Goal: Entertainment & Leisure: Browse casually

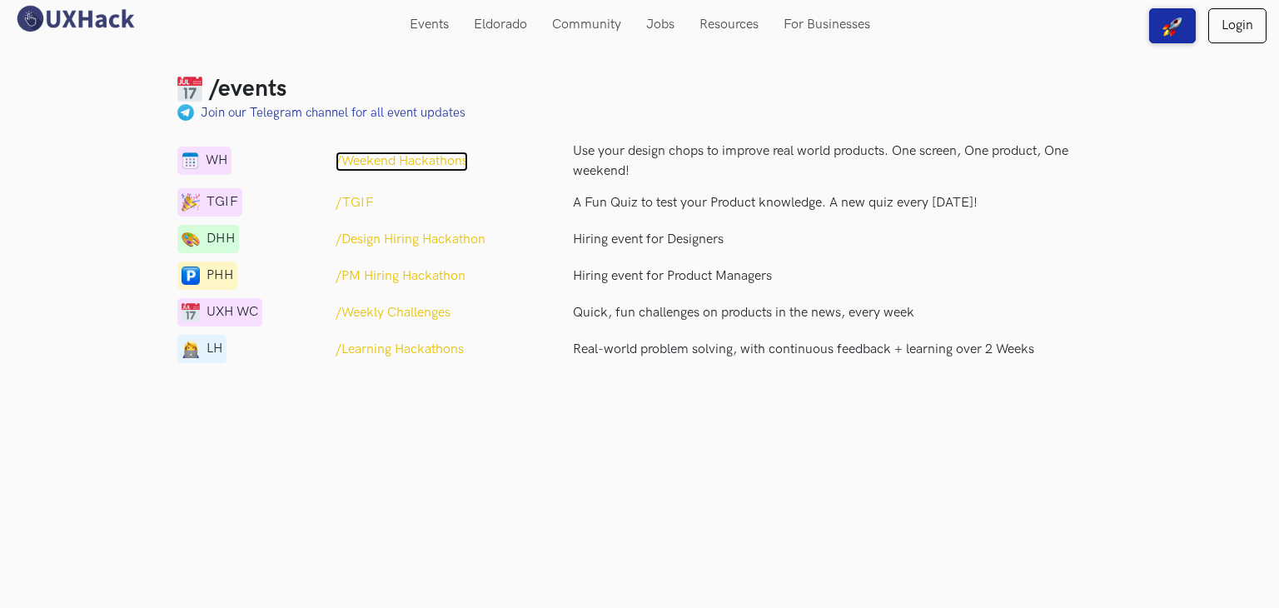
click at [379, 159] on p "/Weekend Hackathons" at bounding box center [402, 162] width 132 height 20
click at [356, 197] on p "/TGIF" at bounding box center [355, 203] width 38 height 20
click at [384, 244] on p "/Design Hiring Hackathon" at bounding box center [411, 240] width 150 height 20
click at [385, 271] on p "/PM Hiring Hackathon" at bounding box center [401, 276] width 130 height 20
click at [407, 311] on p "/Weekly Challenges" at bounding box center [393, 313] width 115 height 20
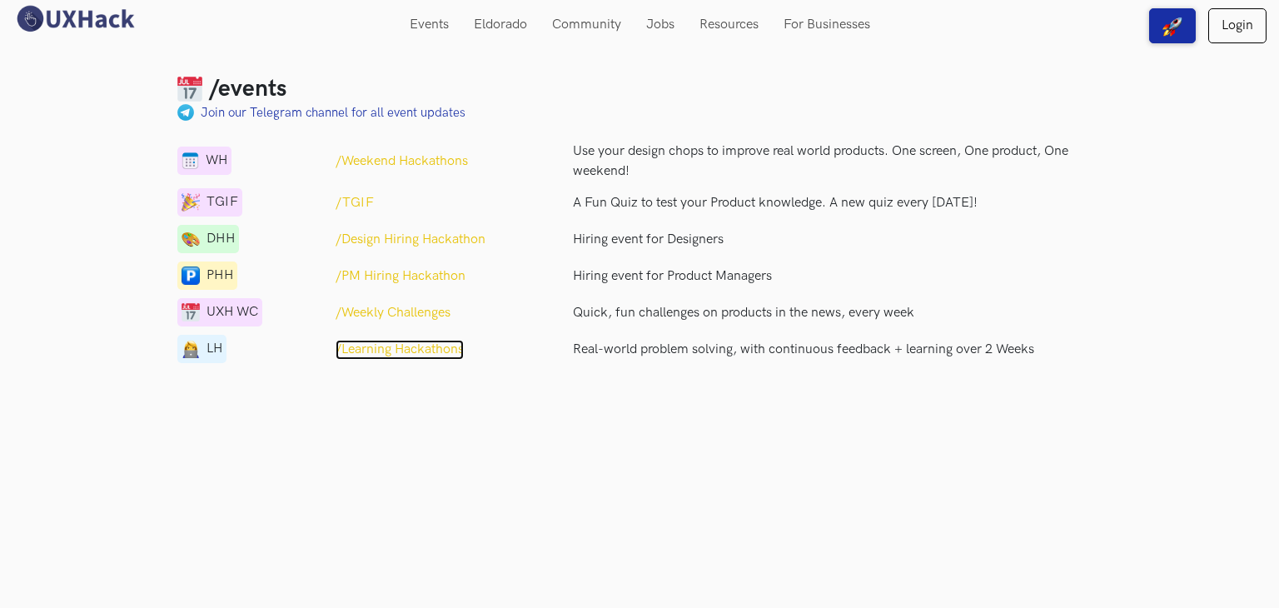
click at [410, 345] on p "/Learning Hackathons" at bounding box center [400, 350] width 128 height 20
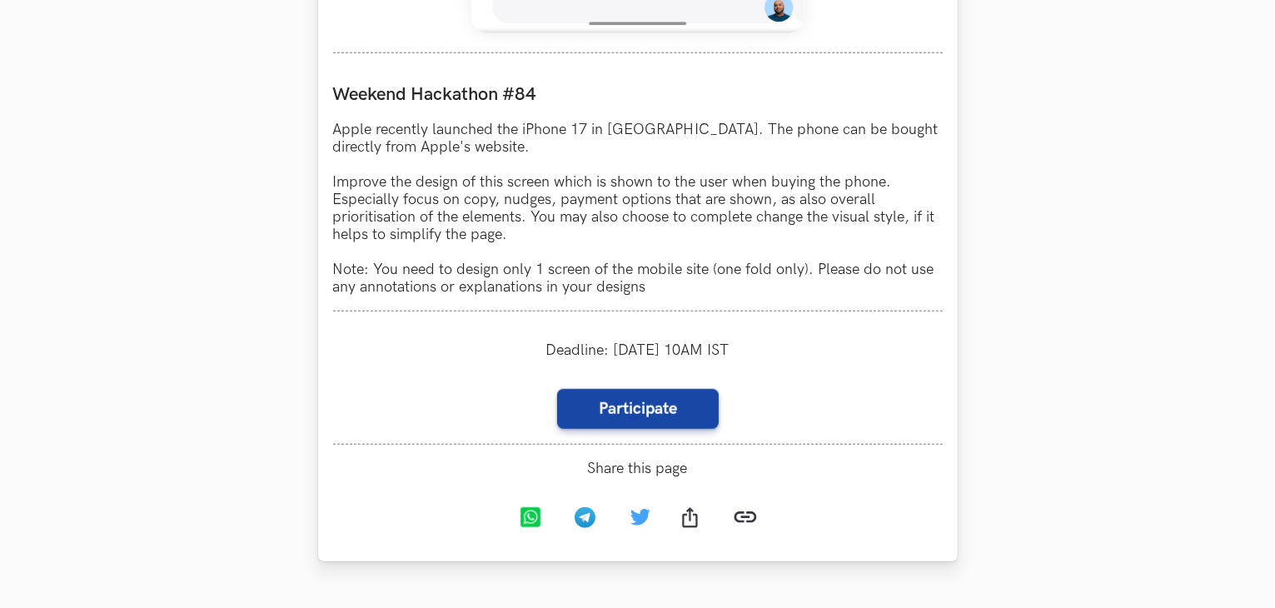
scroll to position [1498, 0]
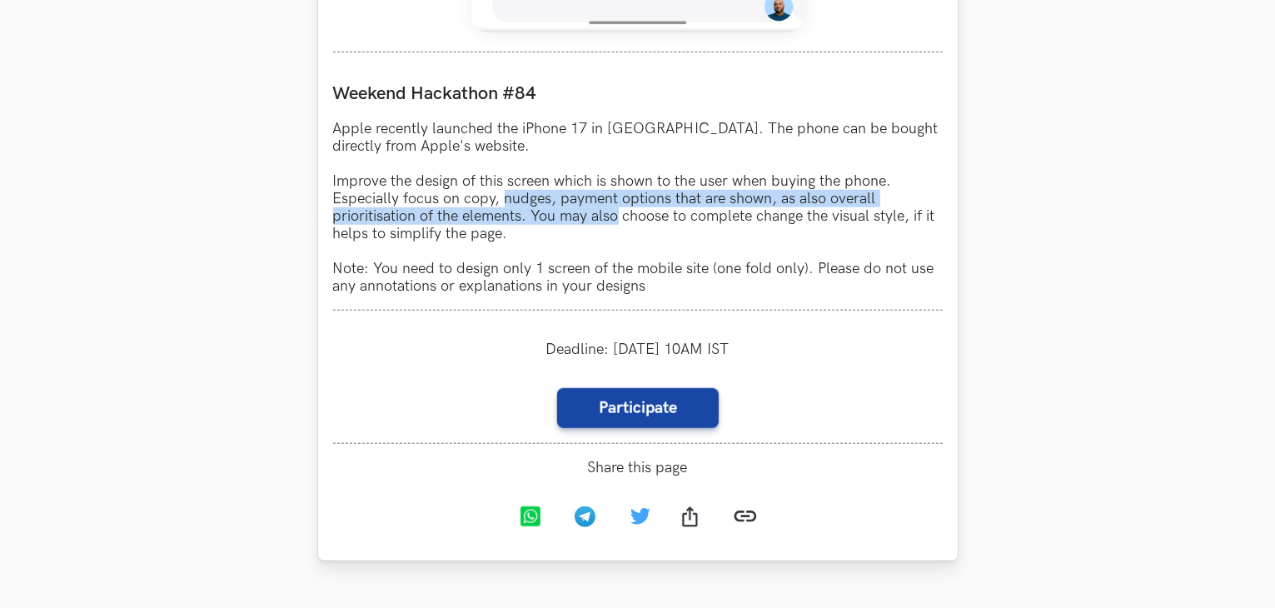
drag, startPoint x: 616, startPoint y: 216, endPoint x: 500, endPoint y: 192, distance: 118.9
click at [500, 192] on p "Apple recently launched the iPhone 17 in India. The phone can be bought directl…" at bounding box center [638, 207] width 610 height 175
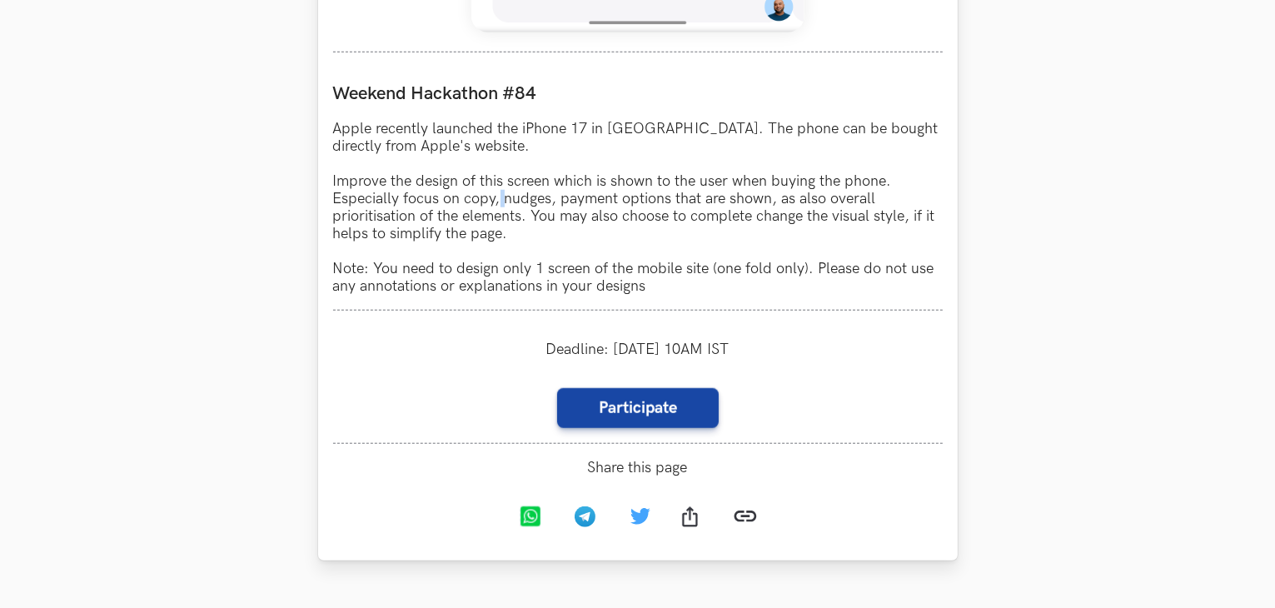
click at [500, 192] on p "Apple recently launched the iPhone 17 in India. The phone can be bought directl…" at bounding box center [638, 207] width 610 height 175
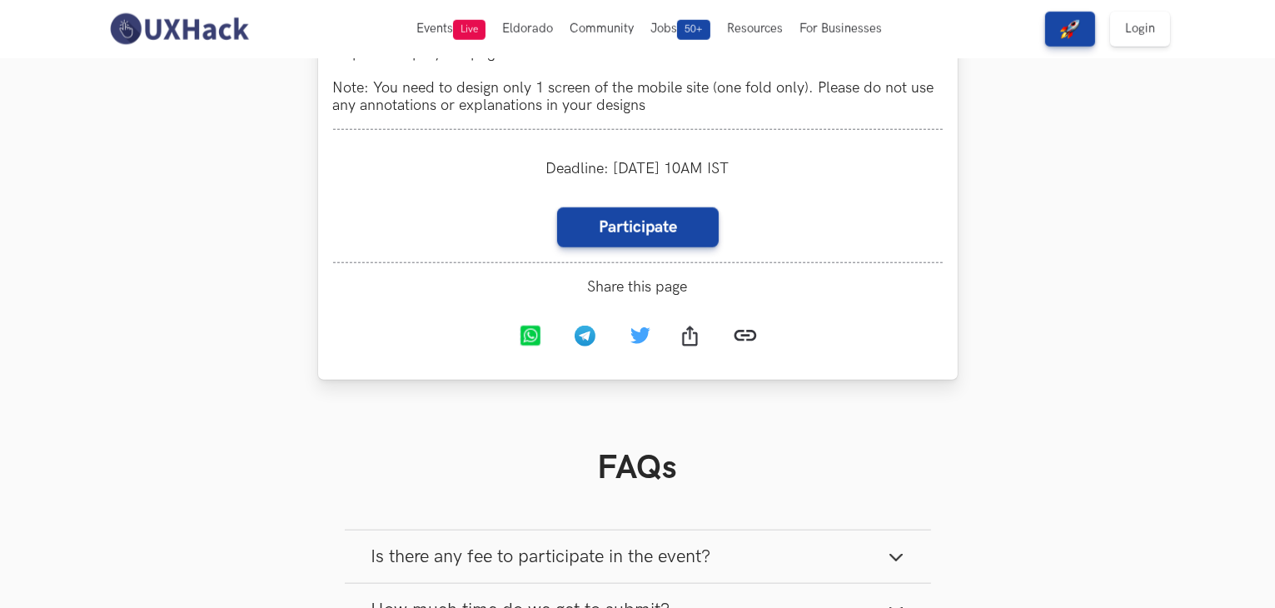
scroll to position [1692, 0]
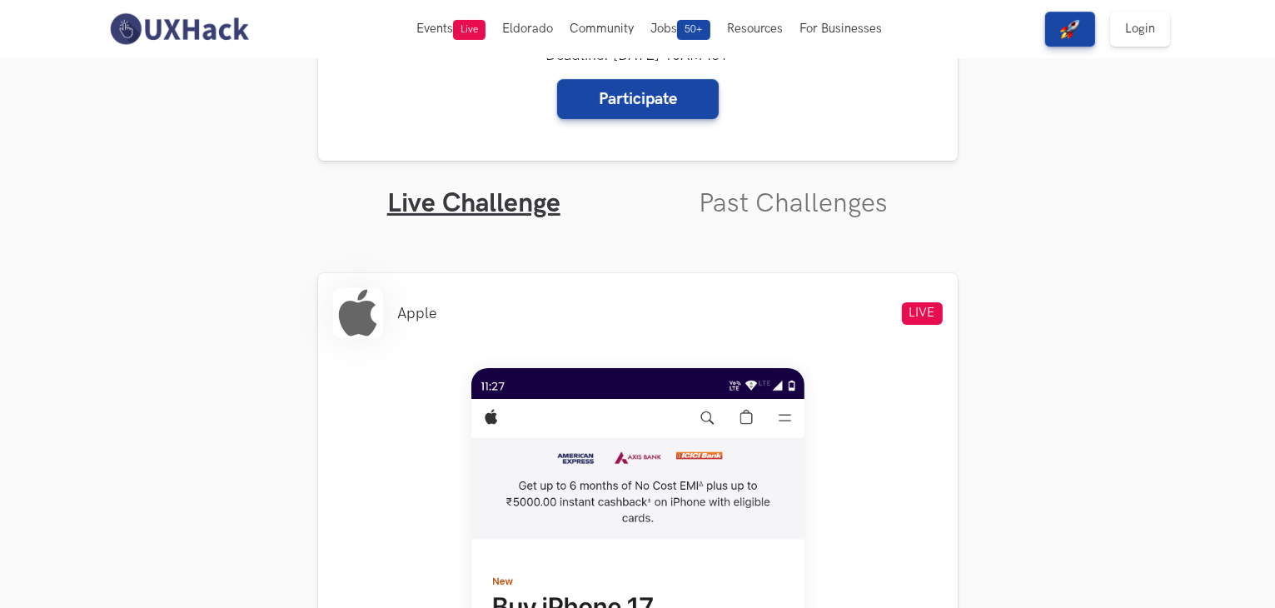
scroll to position [421, 0]
click at [763, 191] on link "Past Challenges" at bounding box center [793, 204] width 189 height 32
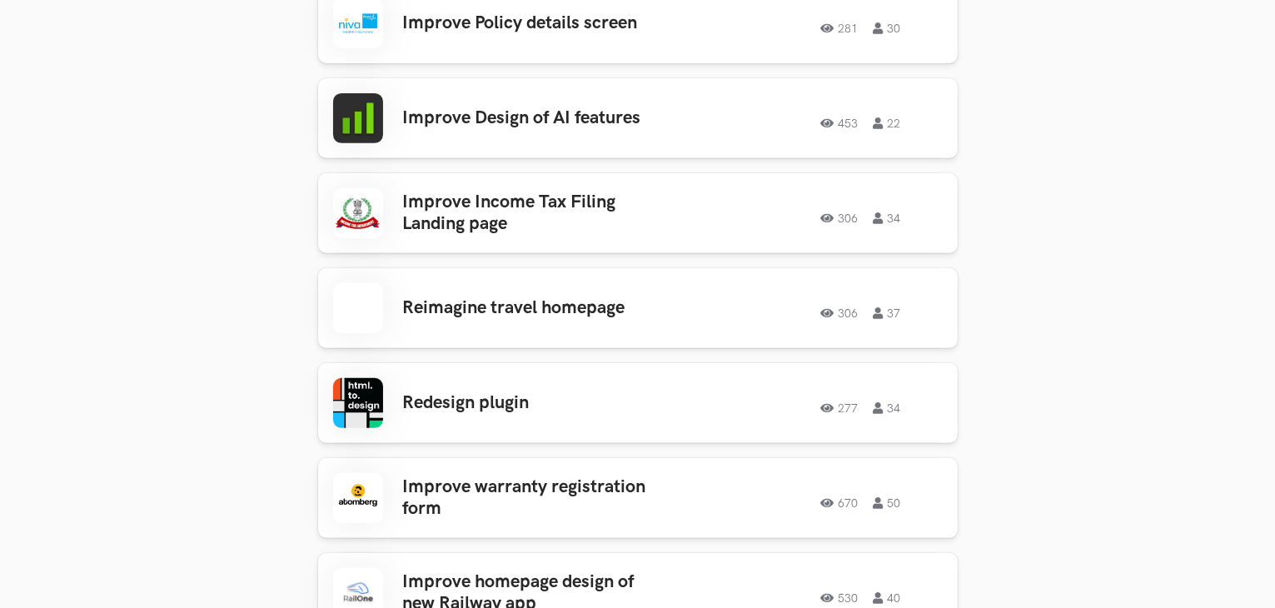
scroll to position [698, 0]
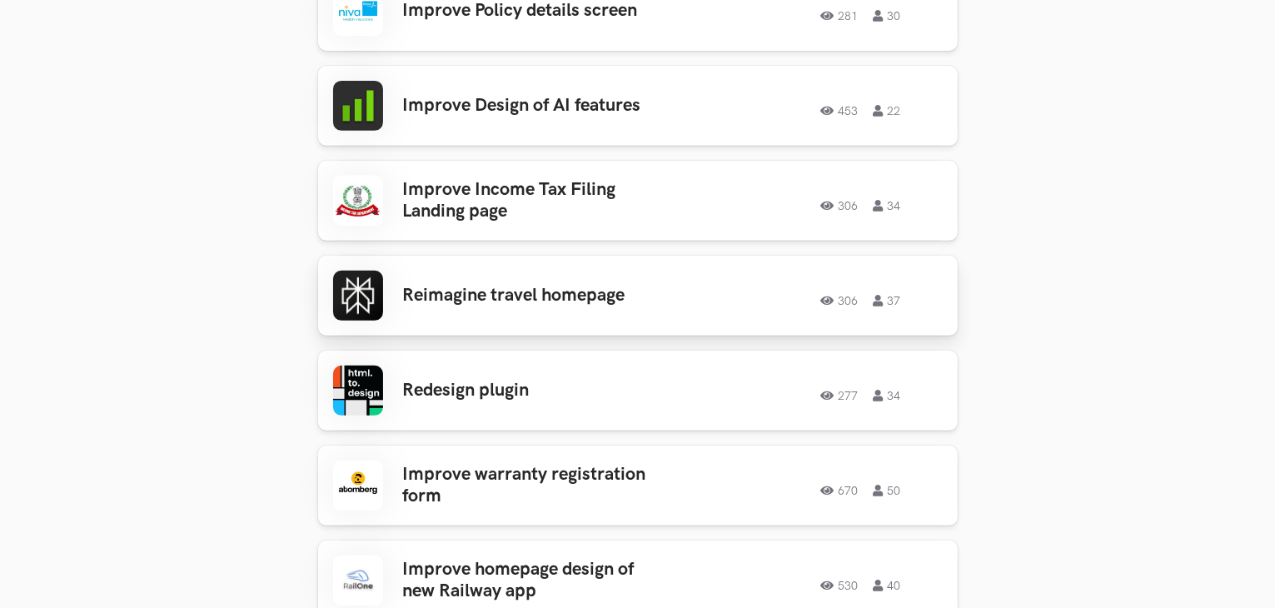
click at [600, 309] on div "Reimagine travel homepage 306 37 306 37" at bounding box center [638, 296] width 610 height 50
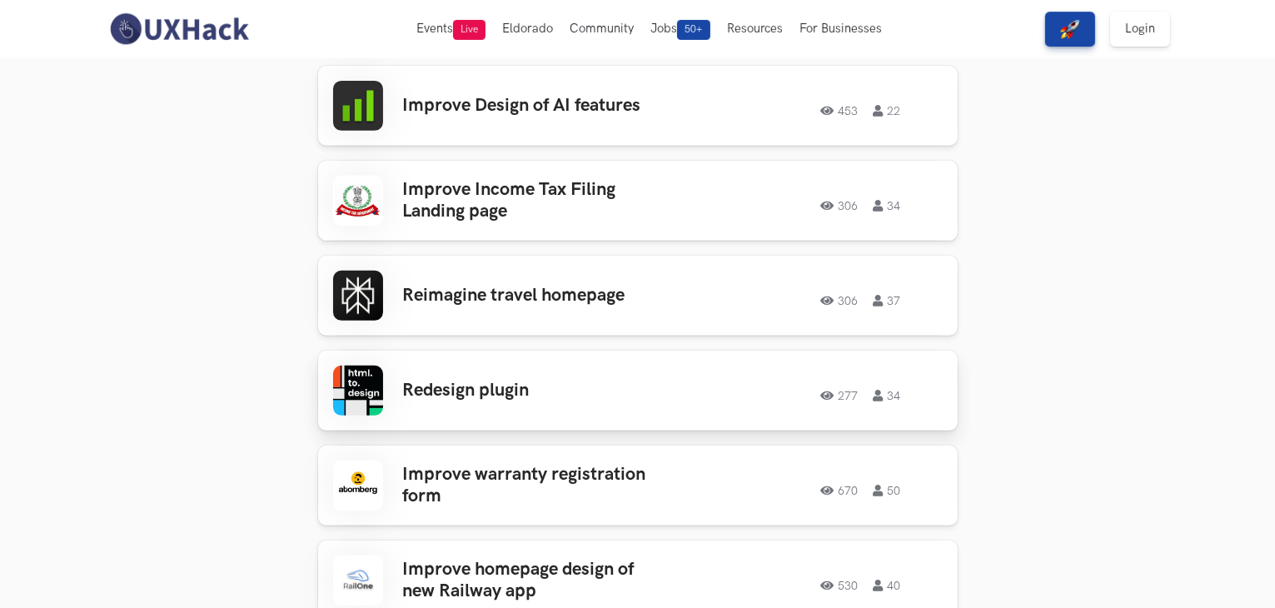
scroll to position [0, 0]
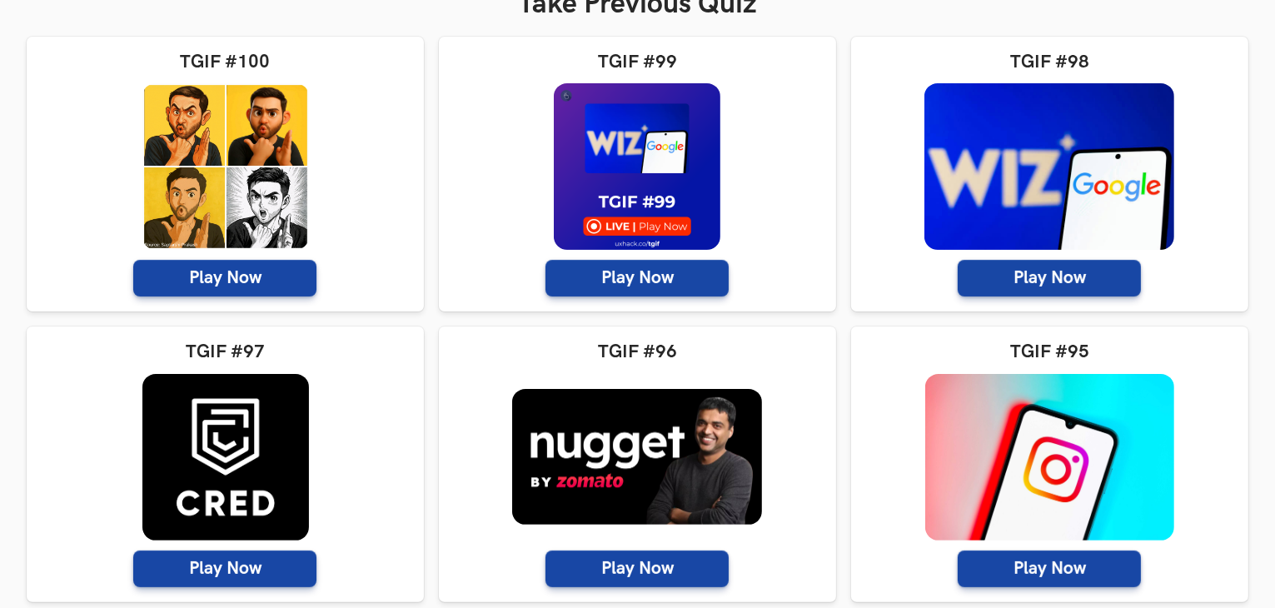
scroll to position [391, 0]
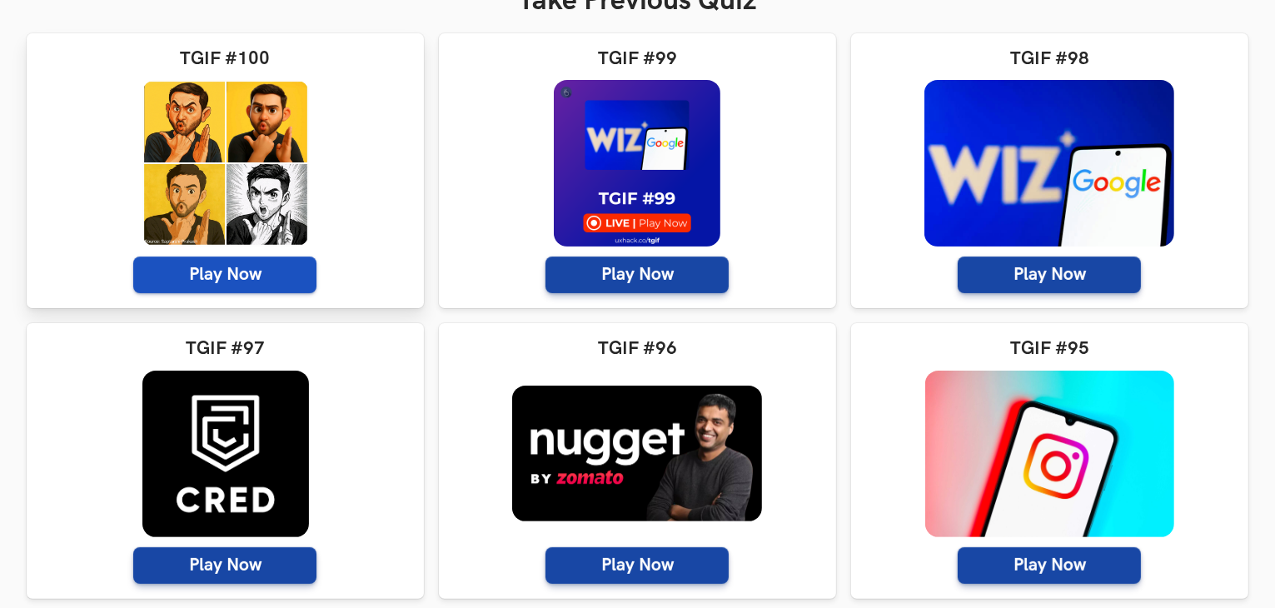
click at [306, 277] on span "Play Now" at bounding box center [224, 274] width 183 height 37
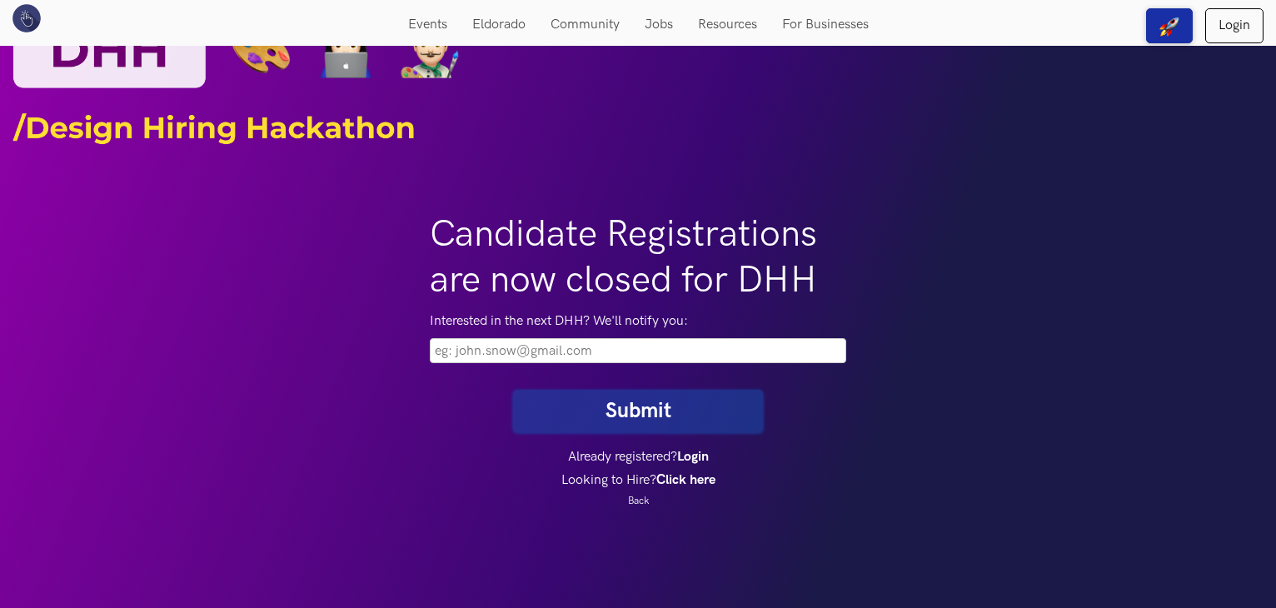
scroll to position [47, 0]
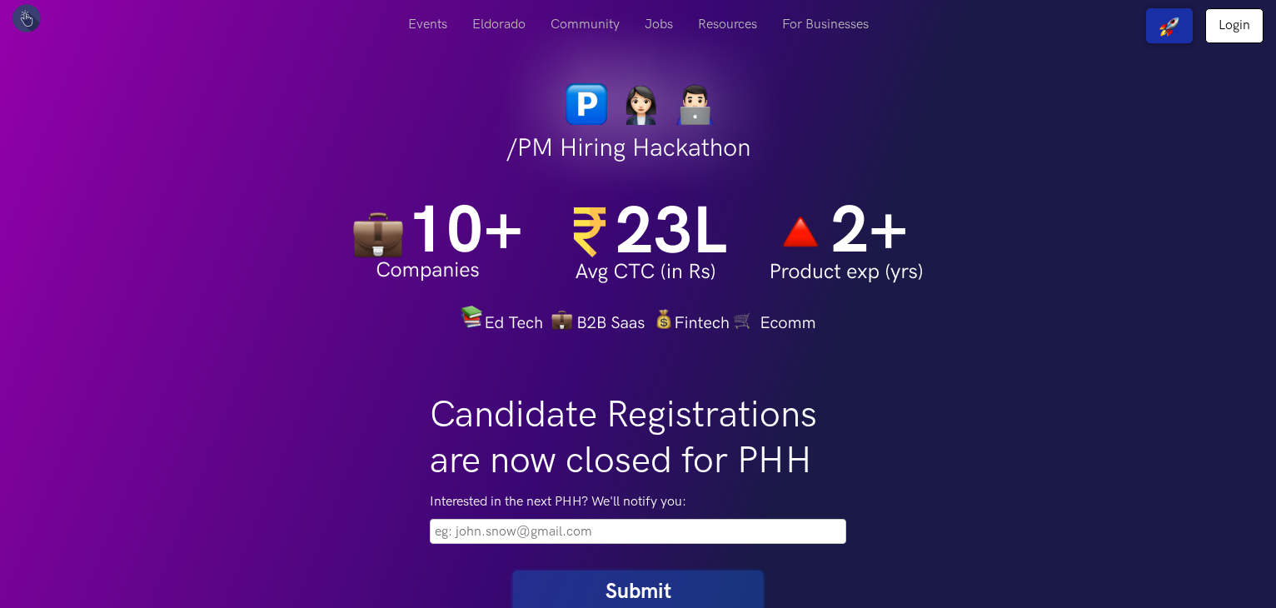
click at [639, 191] on img at bounding box center [638, 167] width 570 height 334
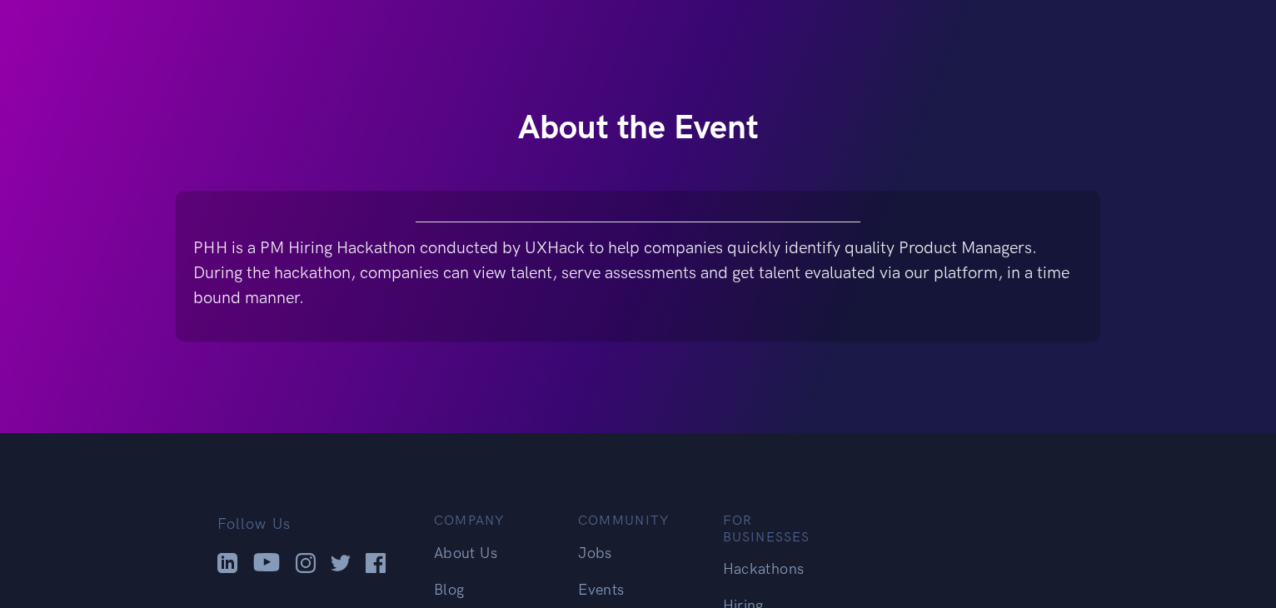
scroll to position [700, 0]
drag, startPoint x: 639, startPoint y: 390, endPoint x: 559, endPoint y: 269, distance: 144.8
click at [559, 269] on div "Candidate Registrations are now closed for PHH Interested in the next PHH? We'l…" at bounding box center [637, 33] width 949 height 799
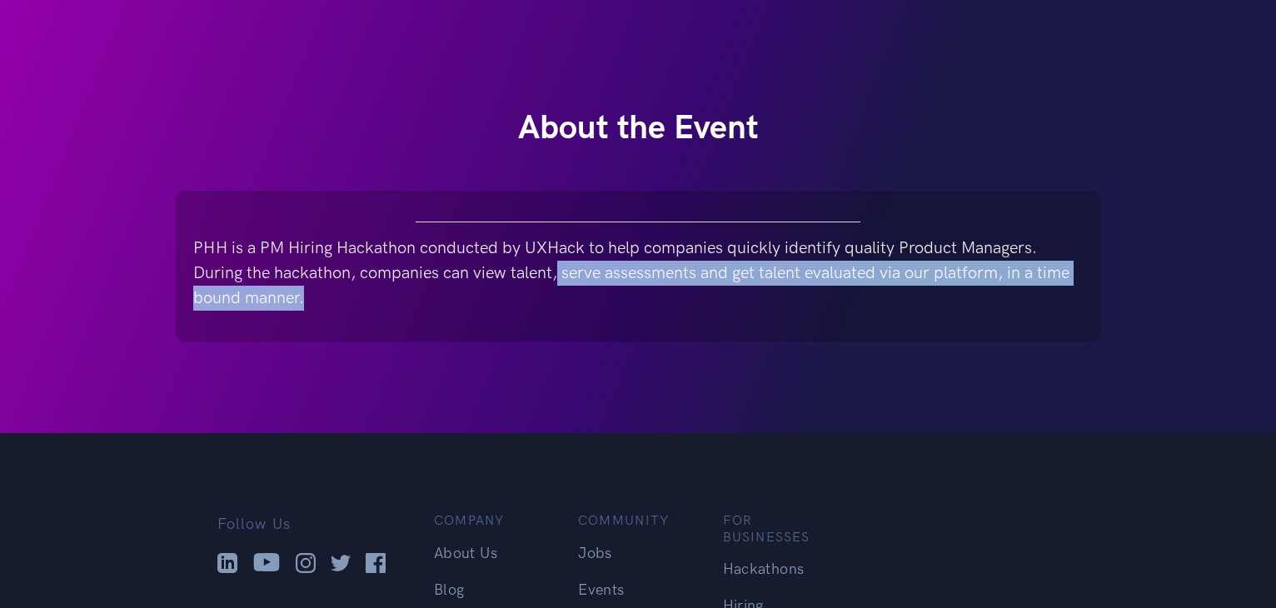
click at [559, 269] on p "PHH is a PM Hiring Hackathon conducted by UXHack to help companies quickly iden…" at bounding box center [637, 273] width 889 height 75
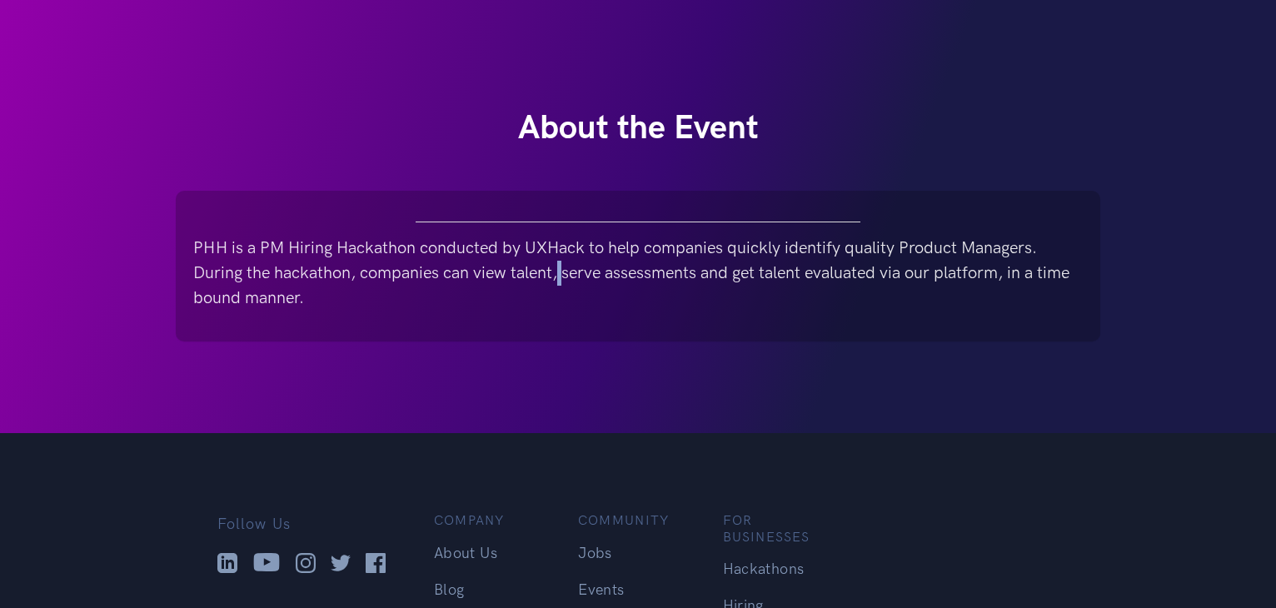
click at [559, 269] on p "PHH is a PM Hiring Hackathon conducted by UXHack to help companies quickly iden…" at bounding box center [637, 273] width 889 height 75
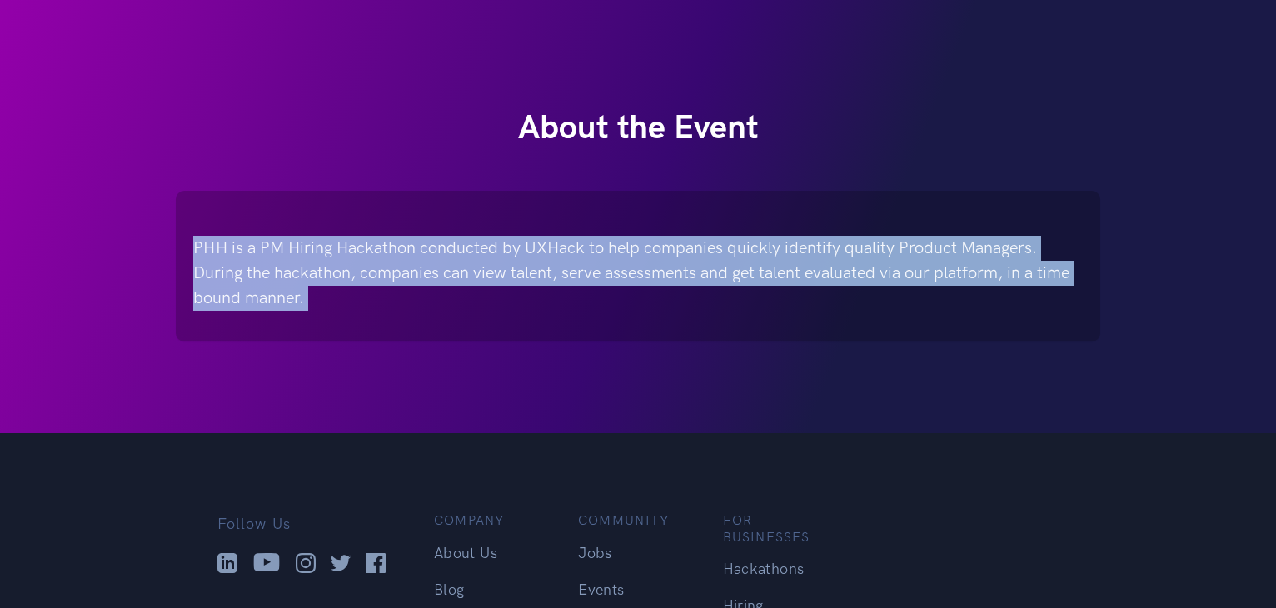
click at [559, 269] on p "PHH is a PM Hiring Hackathon conducted by UXHack to help companies quickly iden…" at bounding box center [637, 273] width 889 height 75
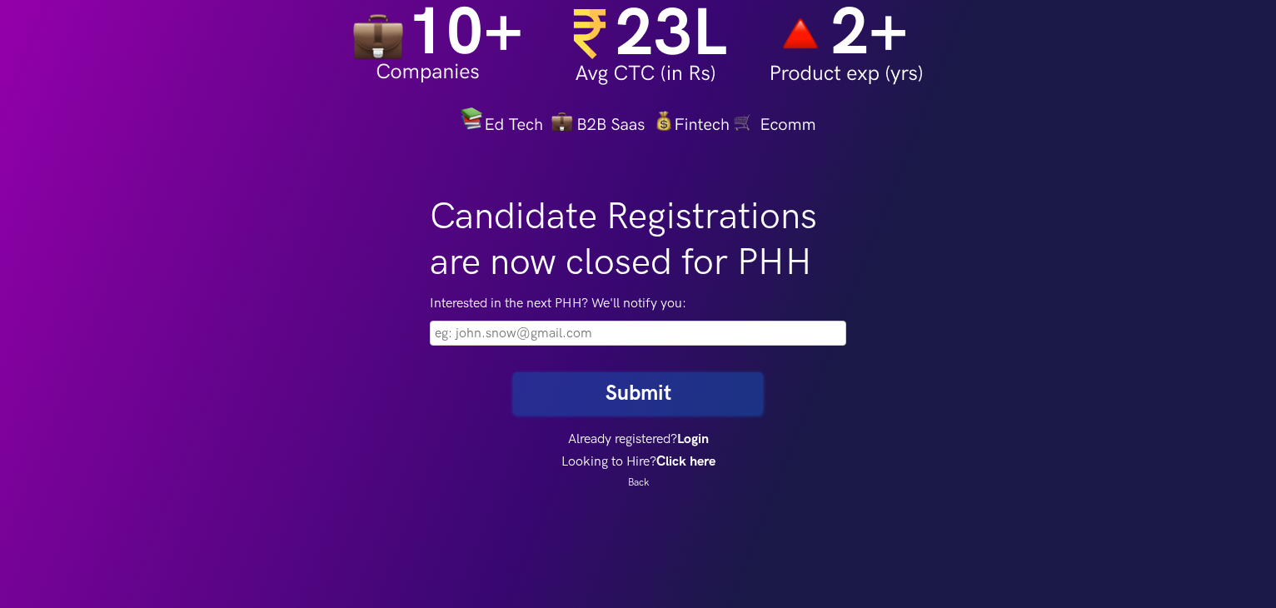
scroll to position [0, 0]
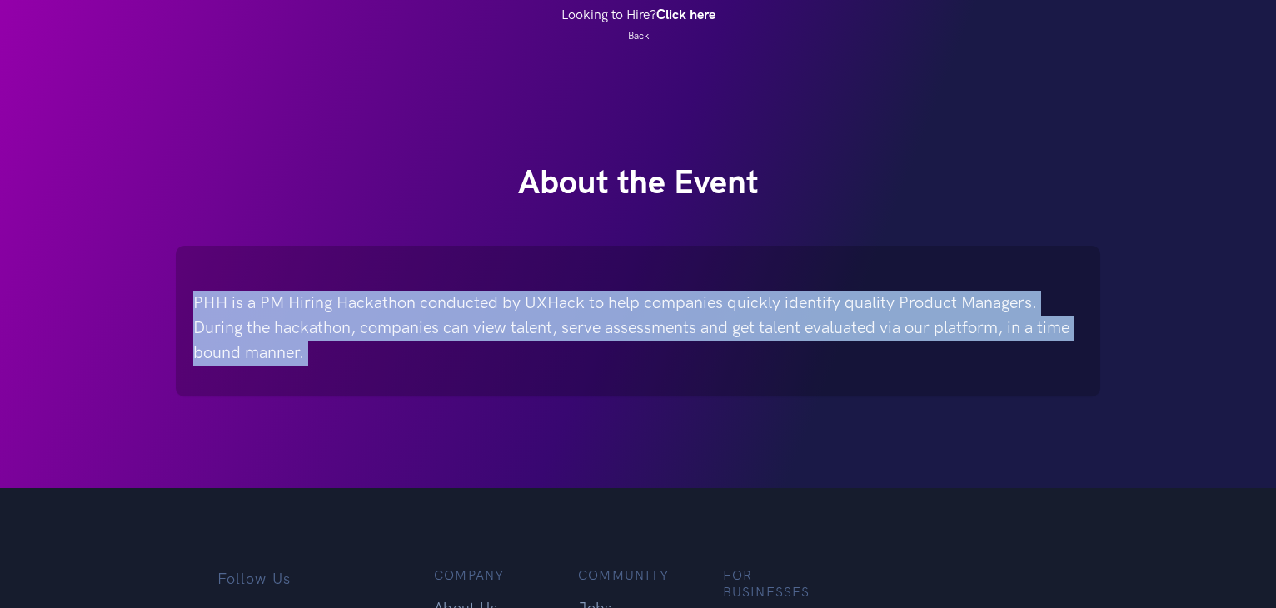
click at [419, 369] on div "PHH is a PM Hiring Hackathon conducted by UXHack to help companies quickly iden…" at bounding box center [638, 320] width 923 height 149
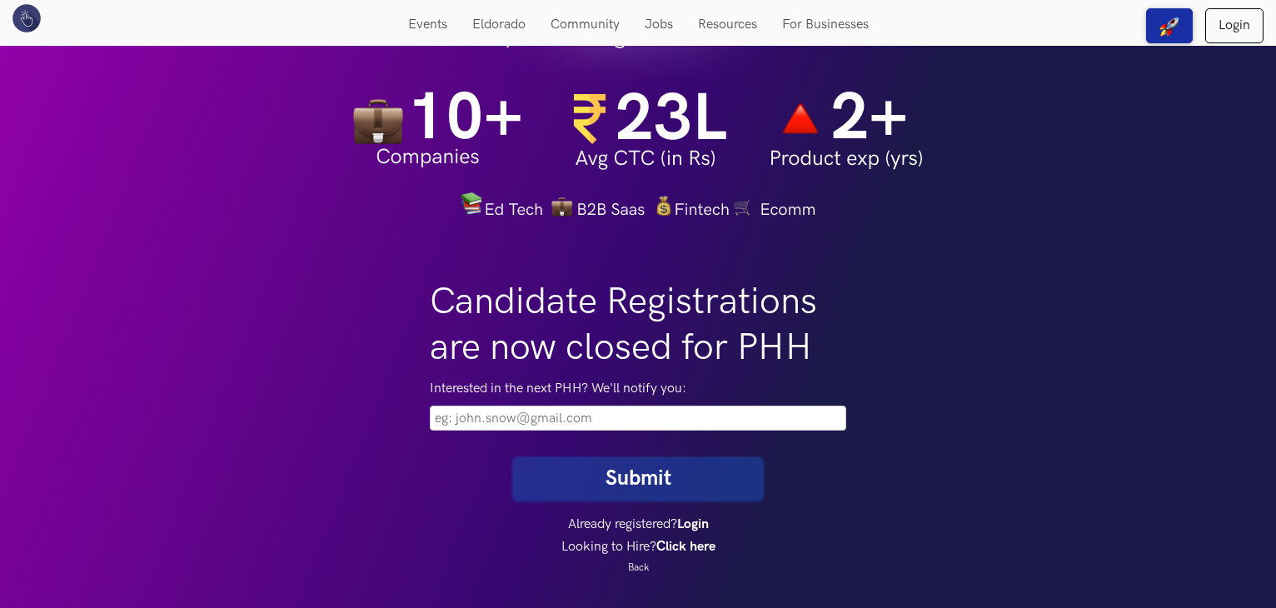
scroll to position [119, 0]
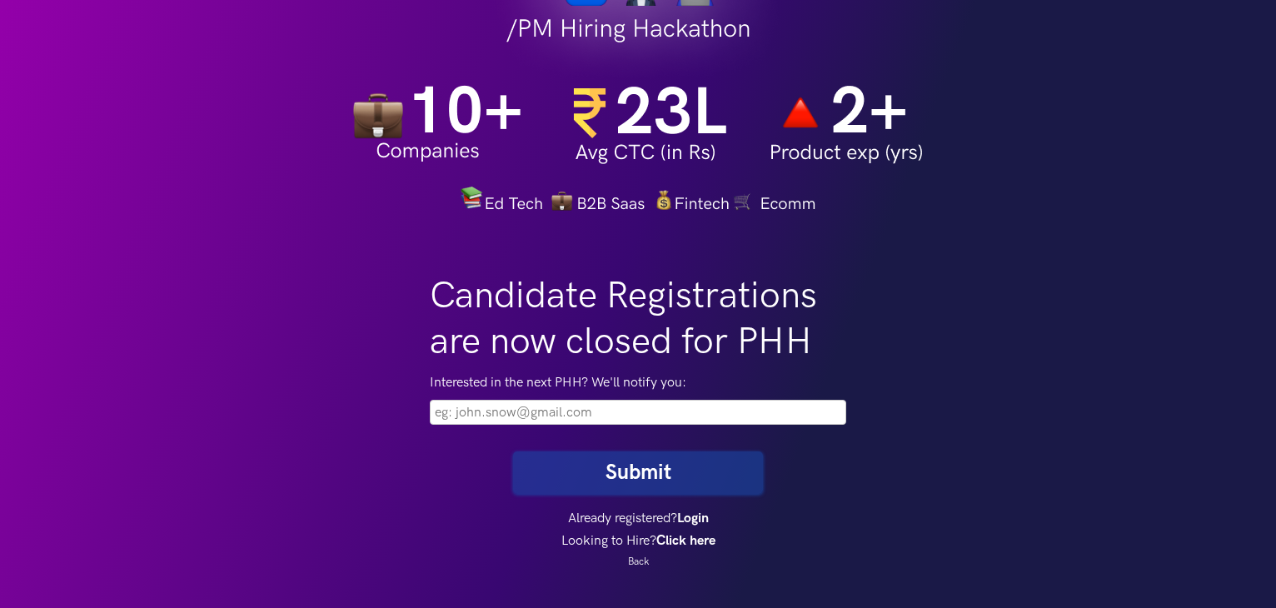
click at [500, 414] on input "email" at bounding box center [638, 412] width 416 height 25
type input "ANSHI112002@GMAIL.COM"
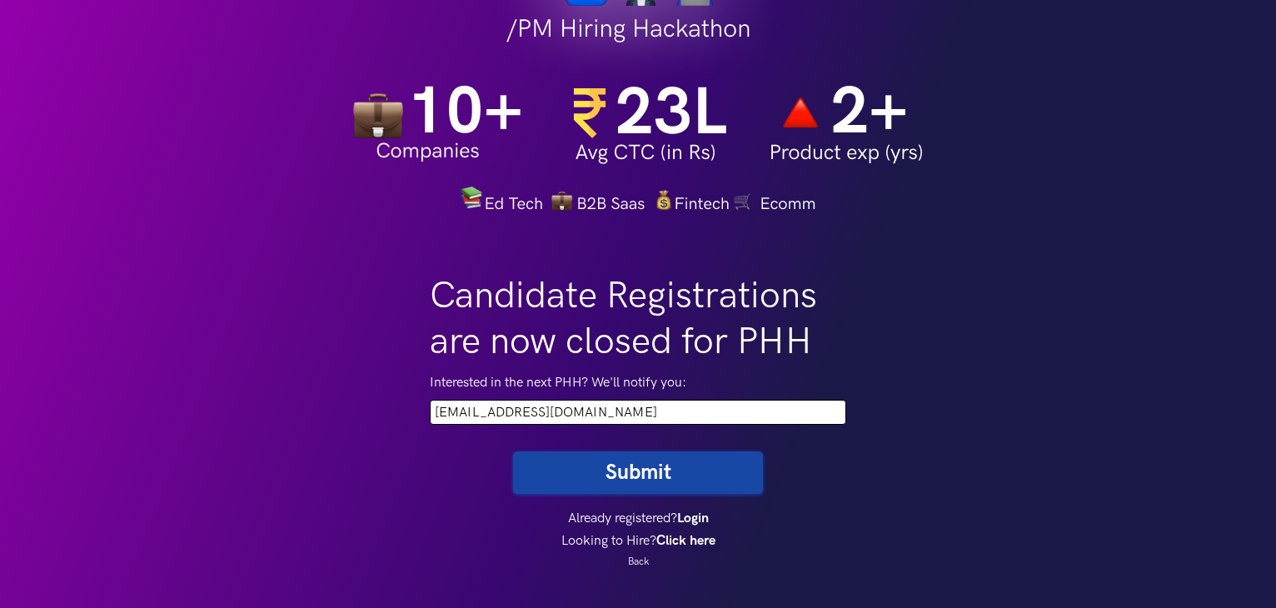
click at [646, 471] on button "Submit" at bounding box center [638, 472] width 250 height 42
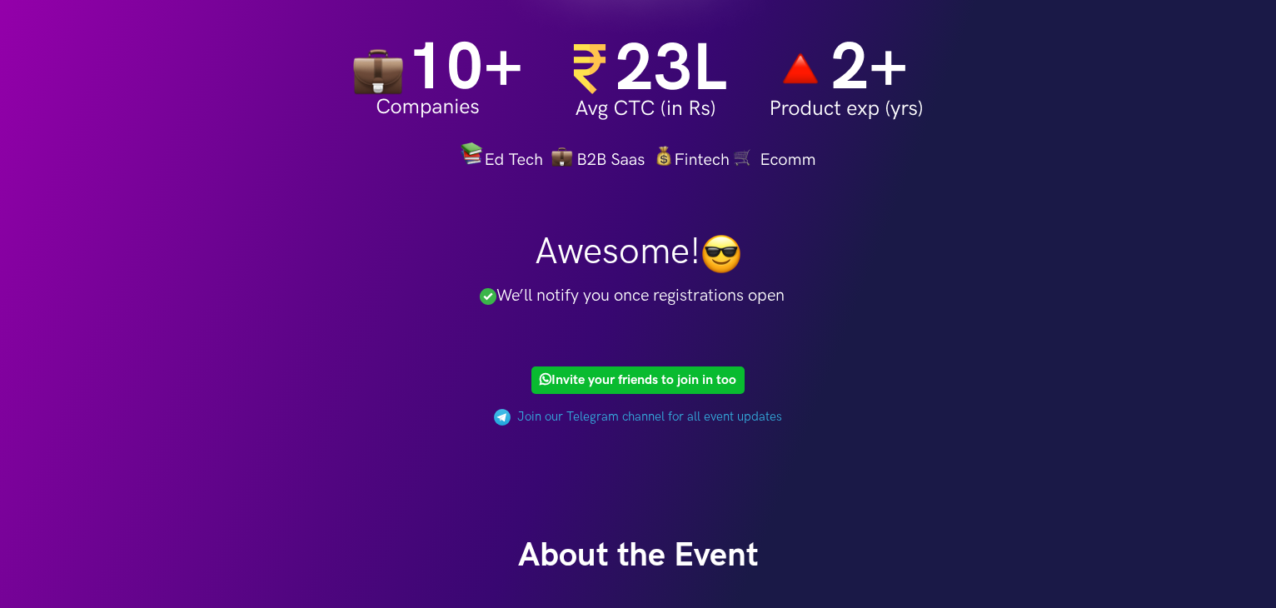
scroll to position [170, 0]
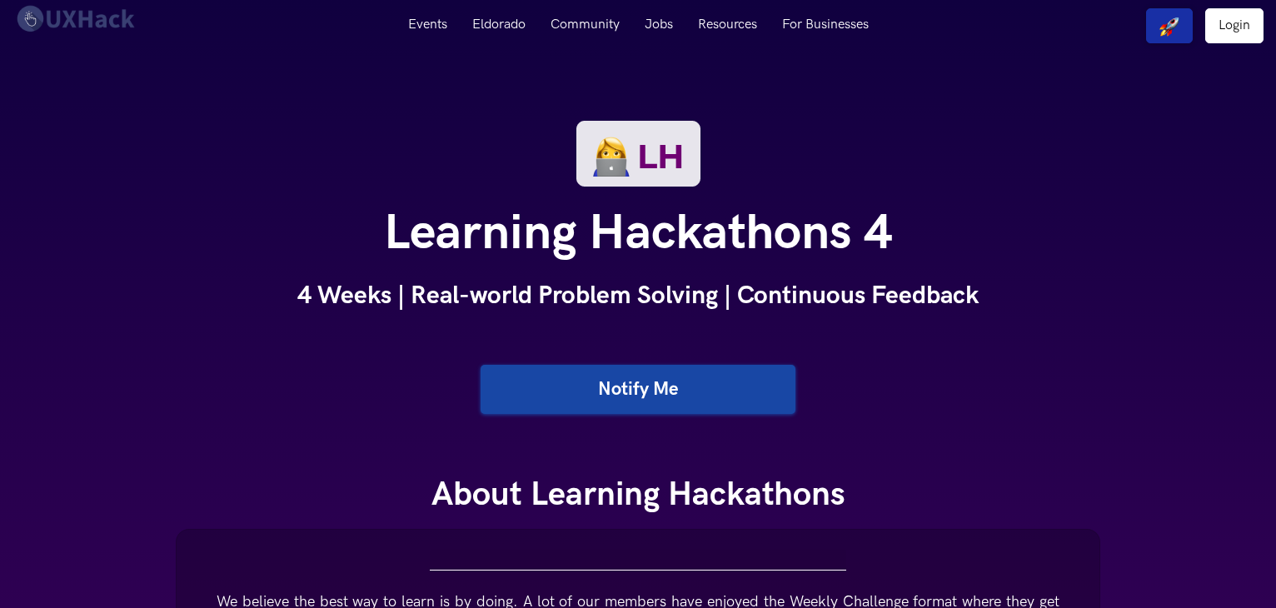
click at [630, 405] on link "Notify Me" at bounding box center [637, 389] width 315 height 49
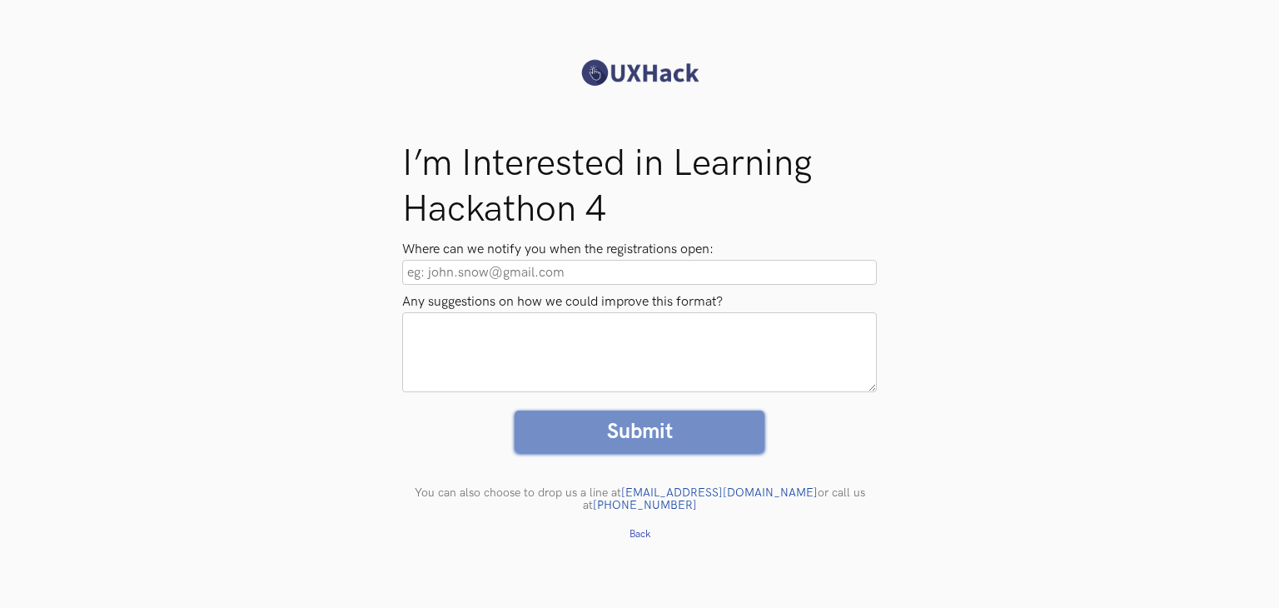
click at [575, 277] on input "Where can we notify you when the registrations open:" at bounding box center [639, 272] width 475 height 25
type input "anshi112002@gmail.com"
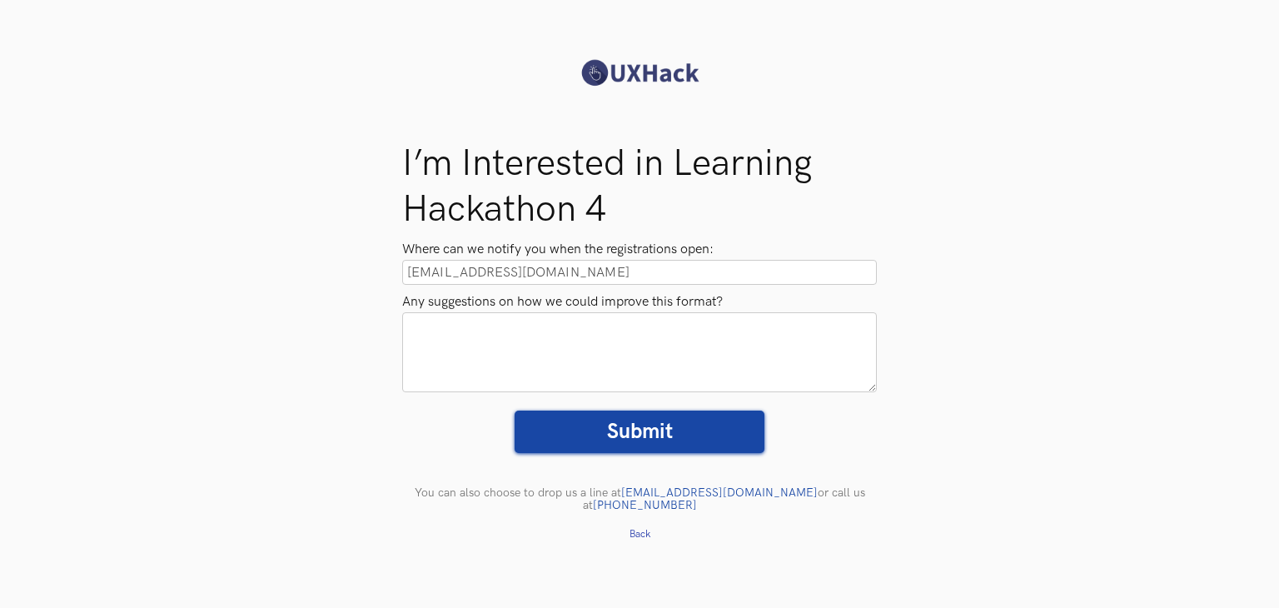
click at [686, 440] on input "Submit" at bounding box center [640, 432] width 250 height 42
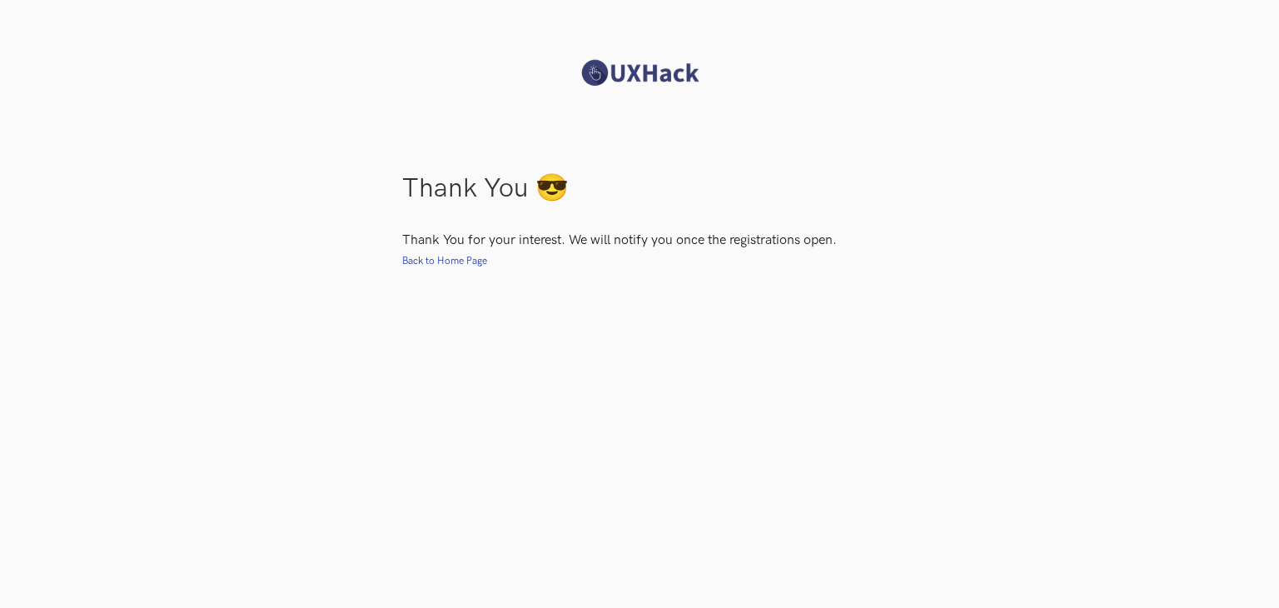
click at [620, 397] on div "Thank You 😎 Thank You for your interest. We will notify you once the registrati…" at bounding box center [639, 304] width 1279 height 608
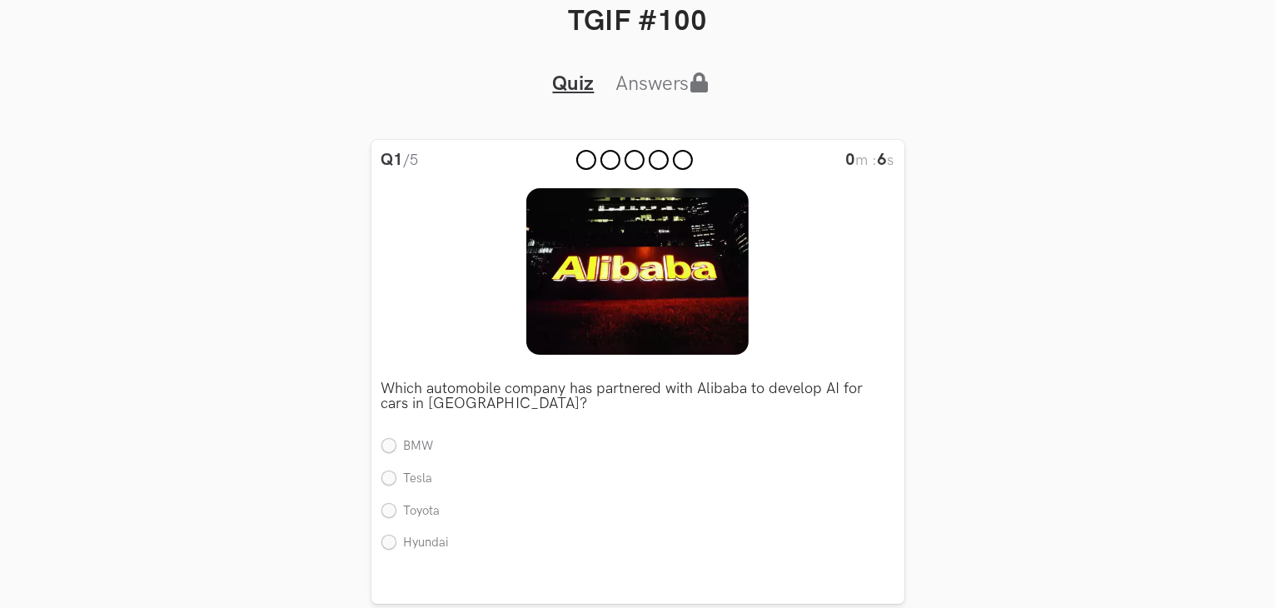
scroll to position [75, 0]
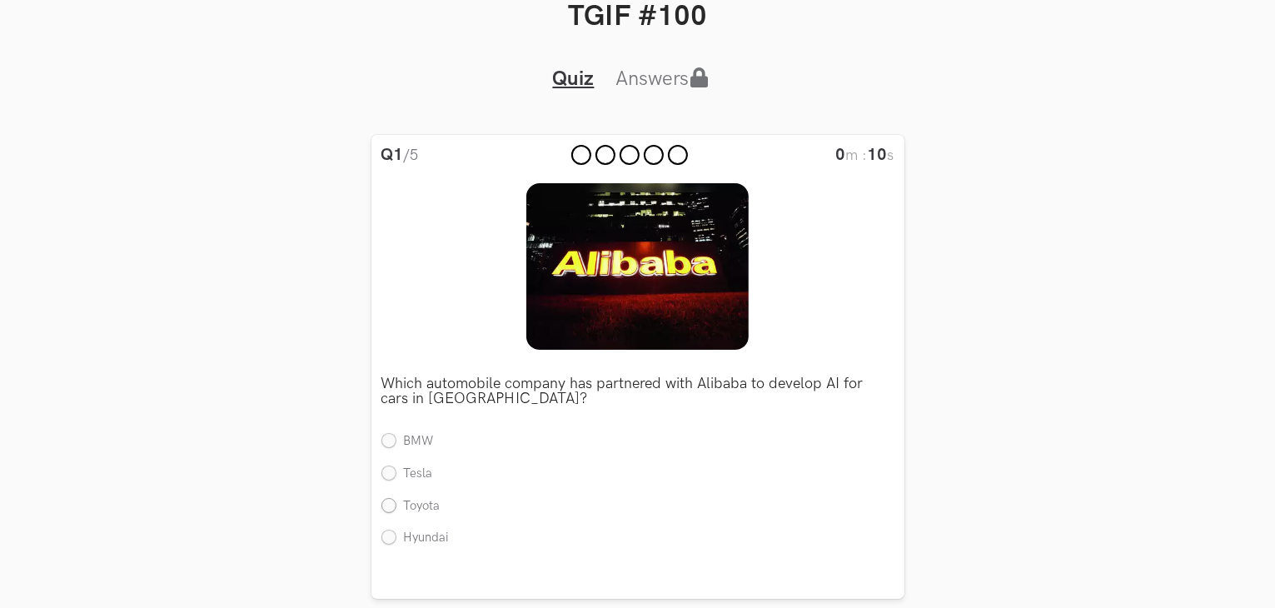
click at [384, 504] on label "Toyota" at bounding box center [410, 506] width 59 height 17
click at [384, 504] on input "Toyota" at bounding box center [388, 506] width 15 height 15
radio input "true"
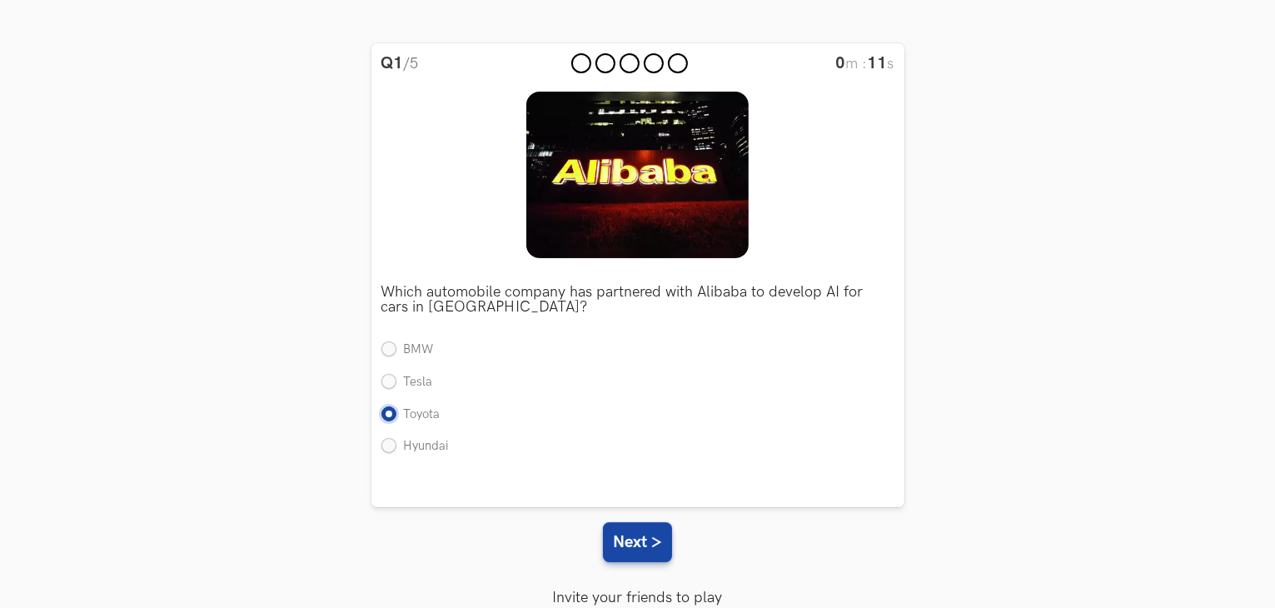
scroll to position [168, 0]
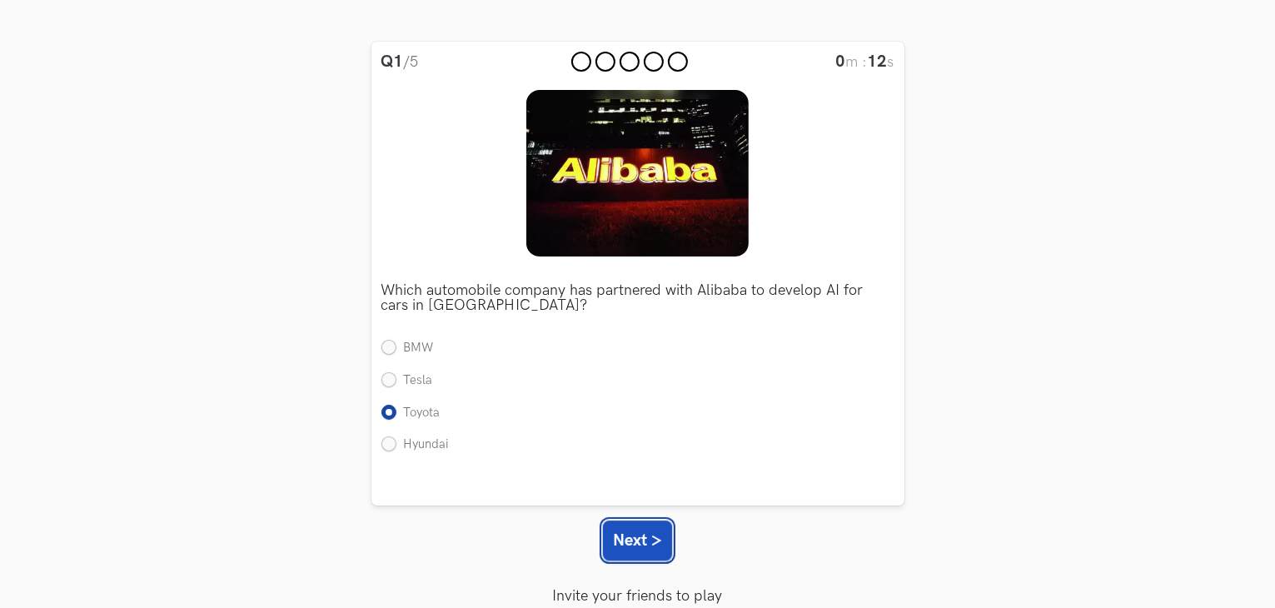
click at [652, 522] on button "Next >" at bounding box center [637, 540] width 69 height 40
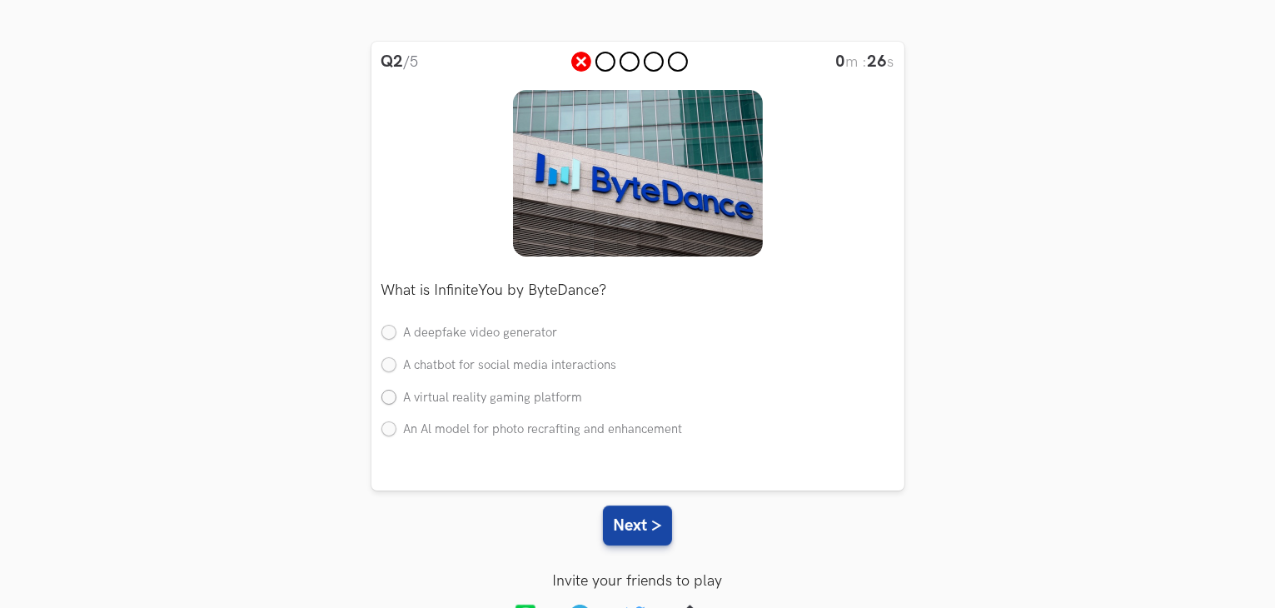
click at [493, 401] on label "A virtual reality gaming platform" at bounding box center [482, 398] width 202 height 17
click at [396, 401] on input "A virtual reality gaming platform" at bounding box center [388, 398] width 15 height 15
radio input "true"
click at [665, 524] on button "Next >" at bounding box center [637, 525] width 69 height 40
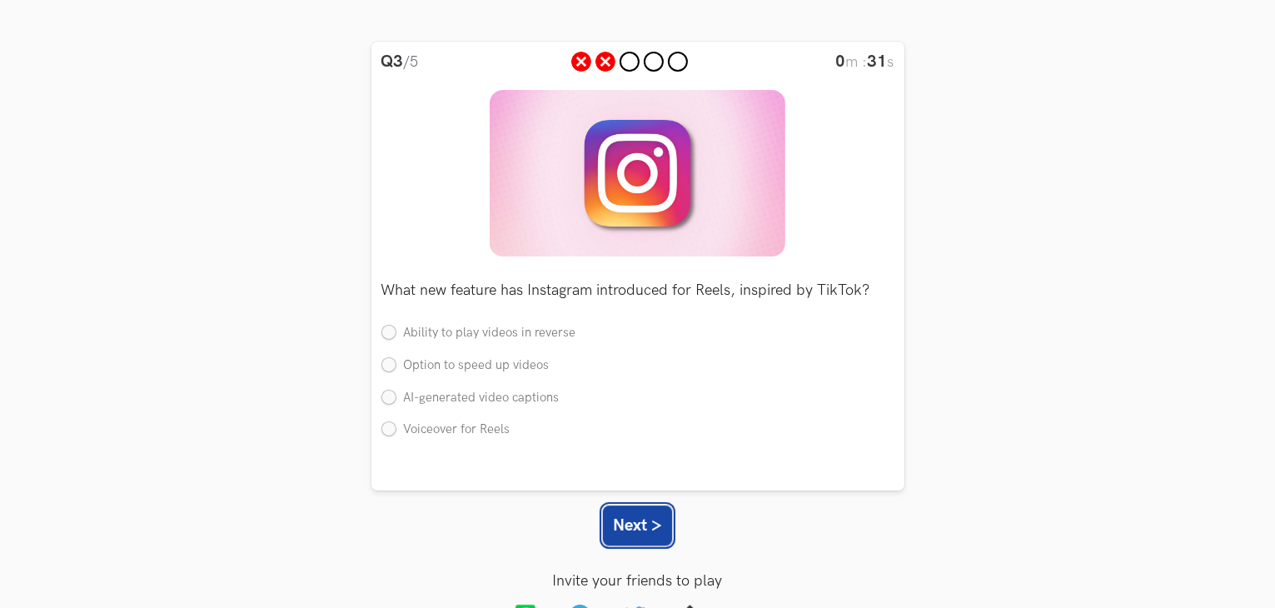
scroll to position [172, 0]
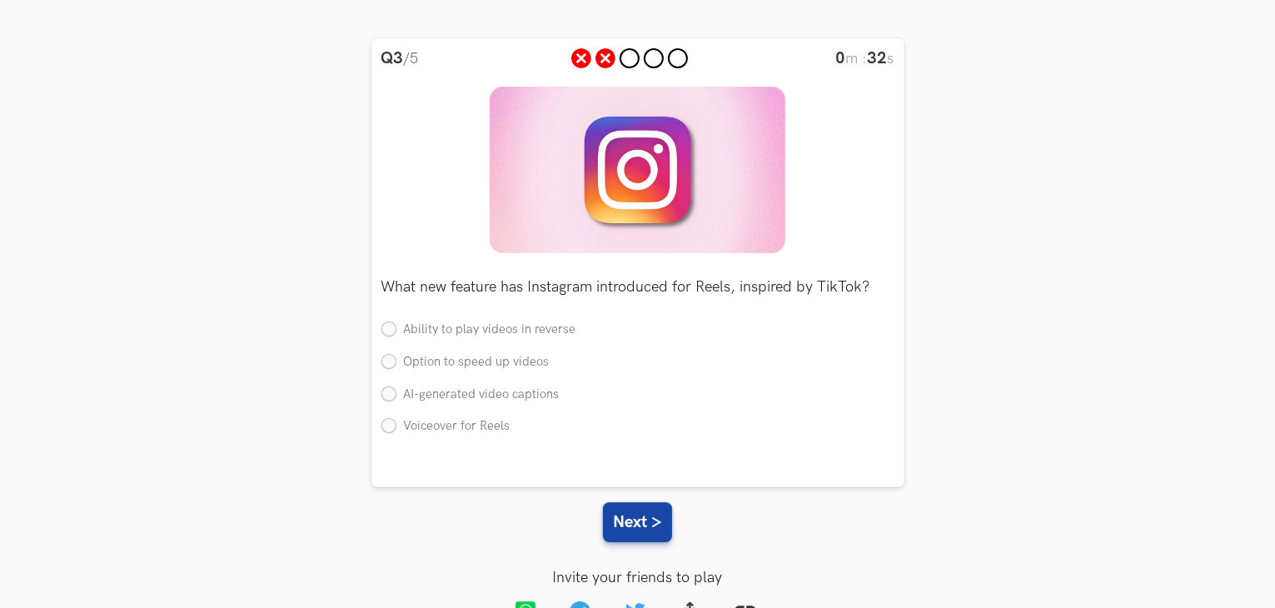
click at [523, 291] on p "What new feature has Instagram introduced for Reels, inspired by TikTok?" at bounding box center [637, 287] width 513 height 15
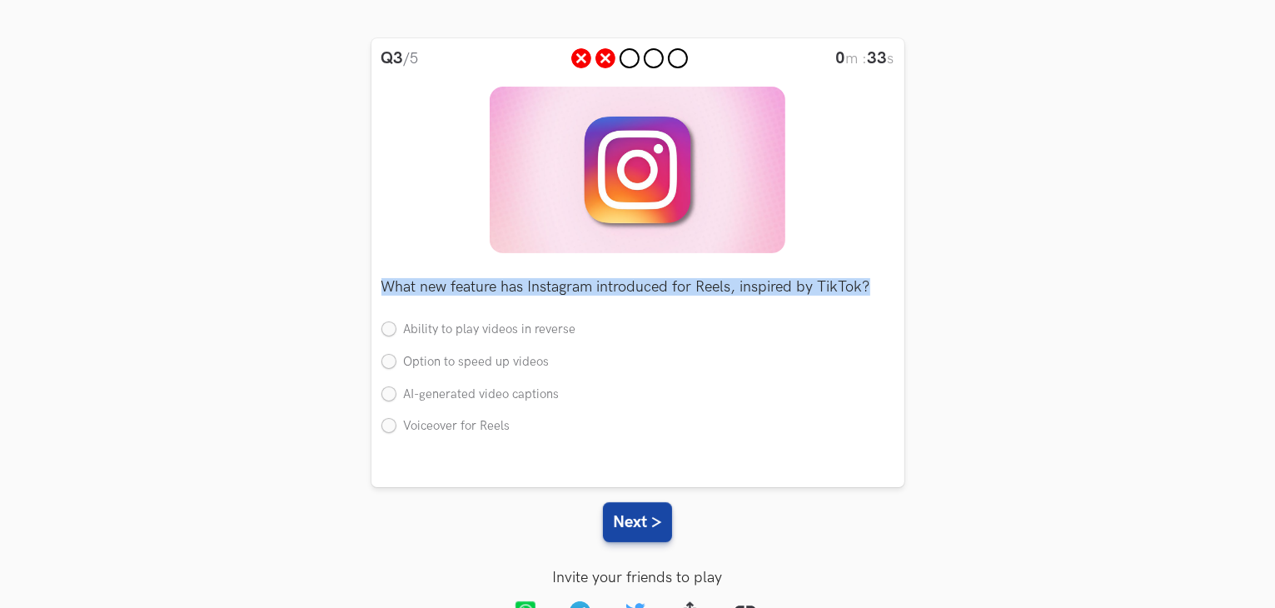
click at [523, 291] on p "What new feature has Instagram introduced for Reels, inspired by TikTok?" at bounding box center [637, 287] width 513 height 15
click at [583, 295] on p "What new feature has Instagram introduced for Reels, inspired by TikTok?" at bounding box center [637, 287] width 513 height 15
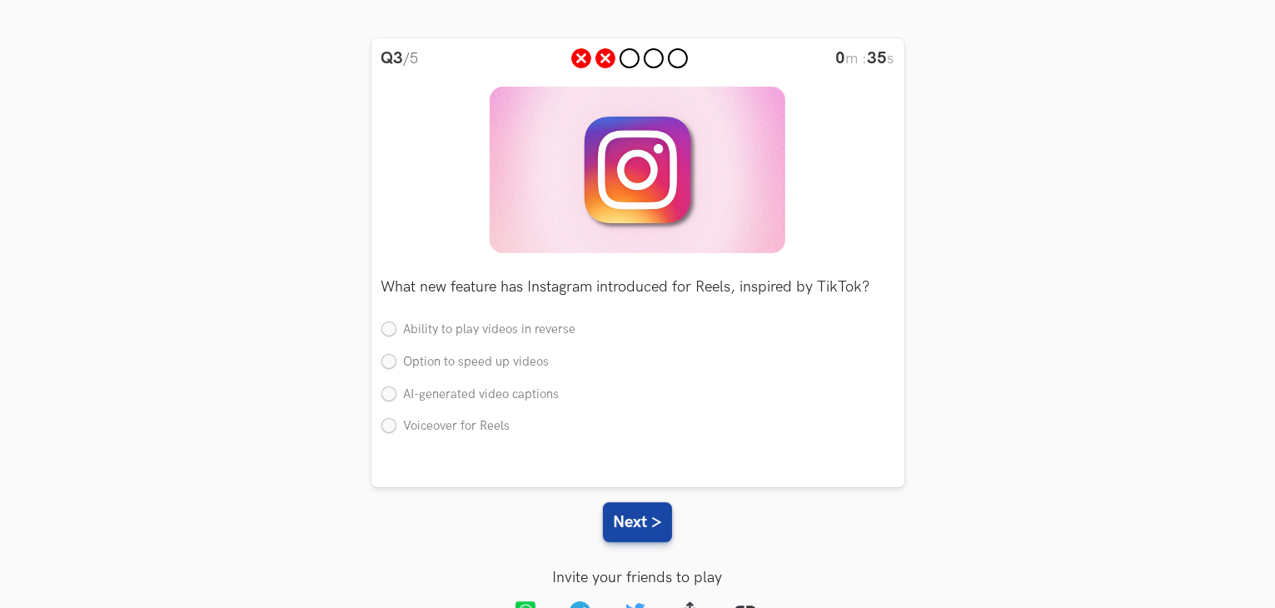
click at [583, 295] on p "What new feature has Instagram introduced for Reels, inspired by TikTok?" at bounding box center [637, 287] width 513 height 15
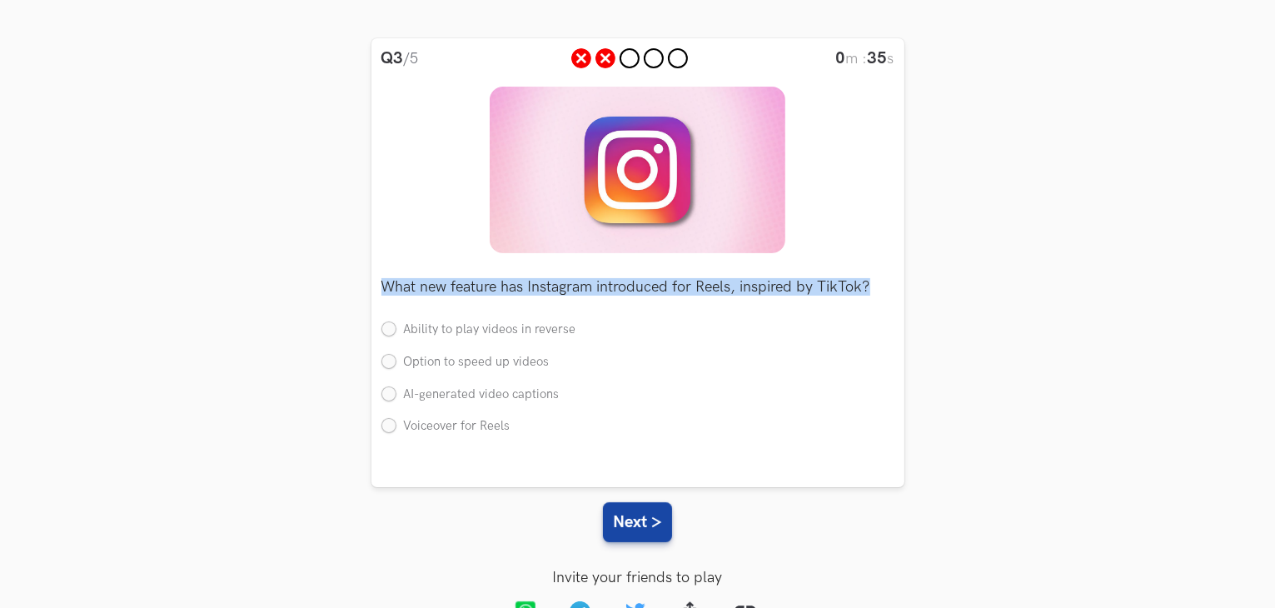
click at [583, 295] on p "What new feature has Instagram introduced for Reels, inspired by TikTok?" at bounding box center [637, 287] width 513 height 15
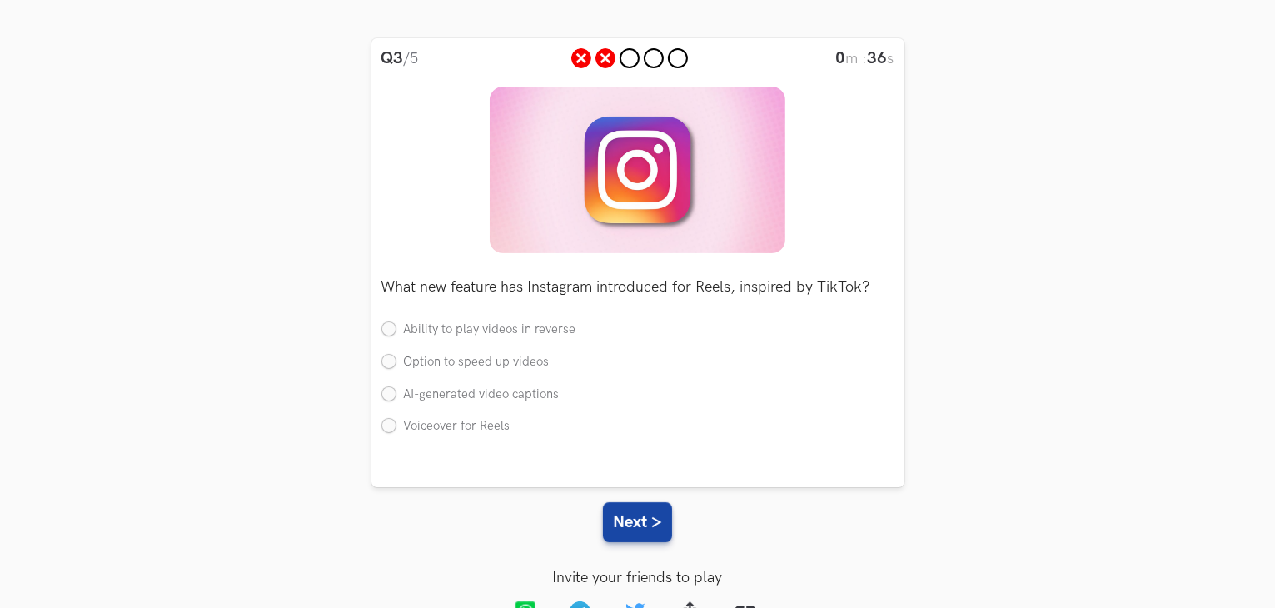
click at [676, 304] on div "What new feature has Instagram introduced for Reels, inspired by TikTok? Single…" at bounding box center [637, 351] width 513 height 197
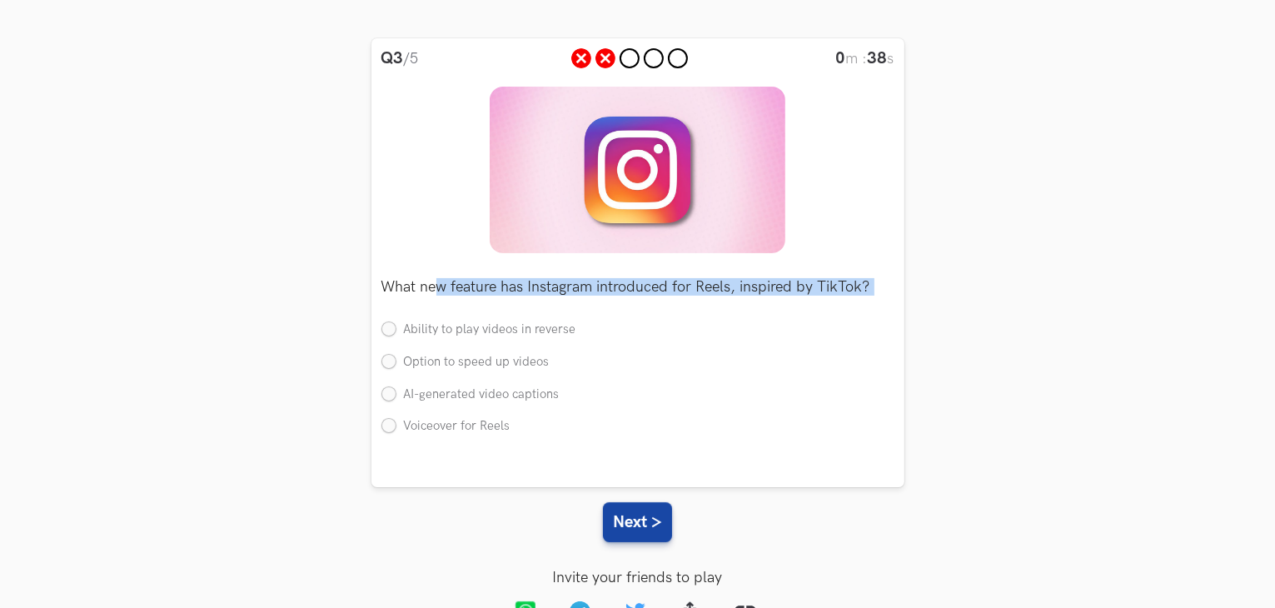
drag, startPoint x: 436, startPoint y: 291, endPoint x: 646, endPoint y: 297, distance: 209.9
click at [646, 297] on div "What new feature has Instagram introduced for Reels, inspired by TikTok? Single…" at bounding box center [637, 351] width 513 height 197
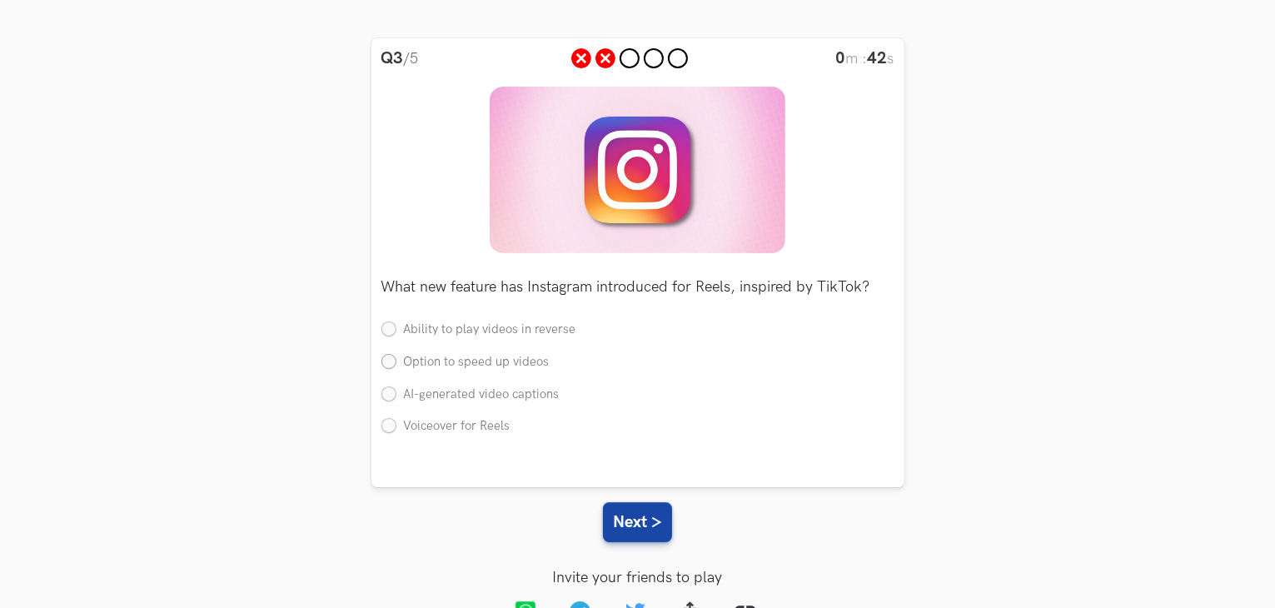
click at [415, 359] on label "Option to speed up videos" at bounding box center [465, 362] width 168 height 17
click at [396, 359] on input "Option to speed up videos" at bounding box center [388, 362] width 15 height 15
radio input "true"
click at [650, 515] on button "Next >" at bounding box center [637, 522] width 69 height 40
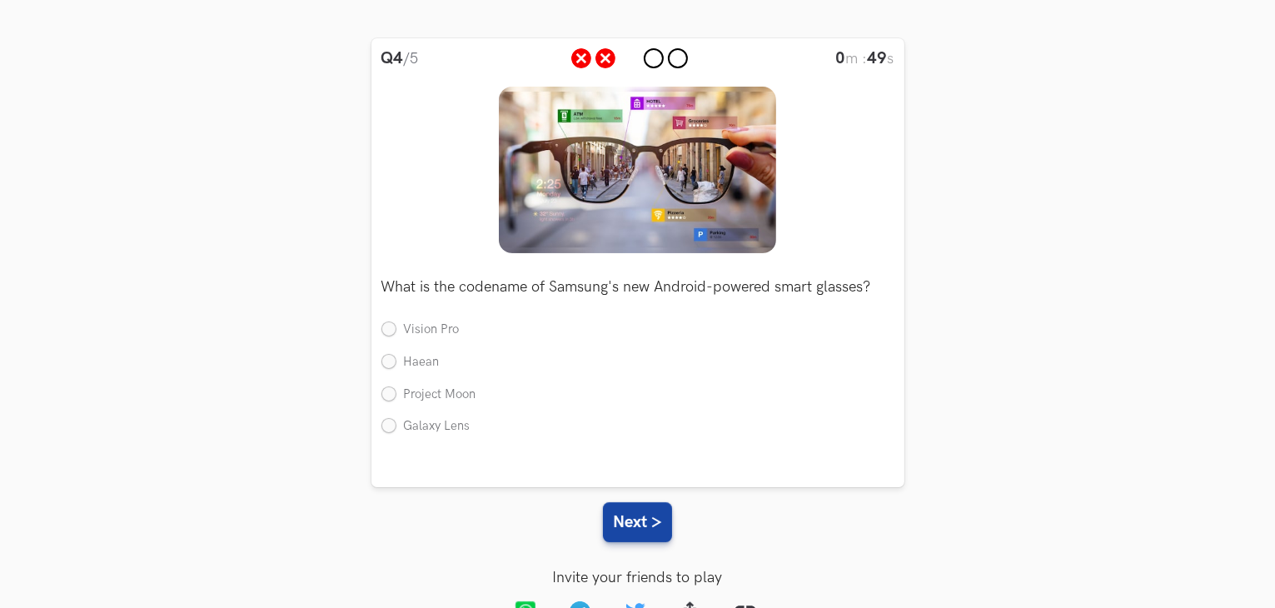
click at [547, 290] on p "What is the codename of Samsung's new Android-powered smart glasses?" at bounding box center [637, 287] width 513 height 15
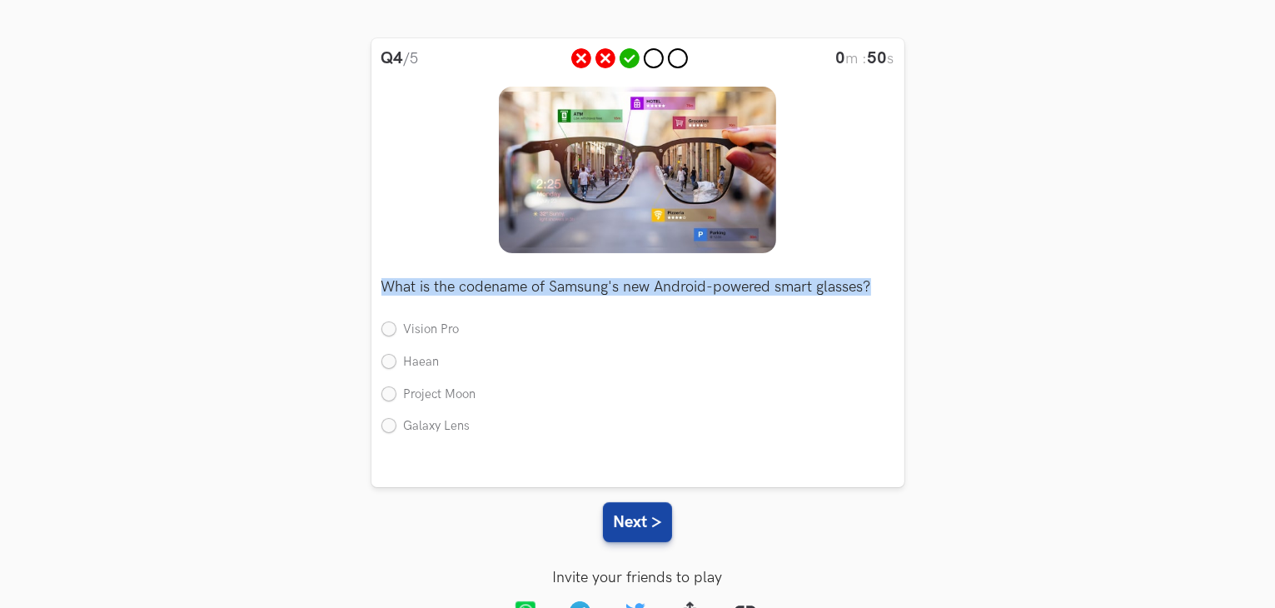
click at [547, 290] on p "What is the codename of Samsung's new Android-powered smart glasses?" at bounding box center [637, 287] width 513 height 15
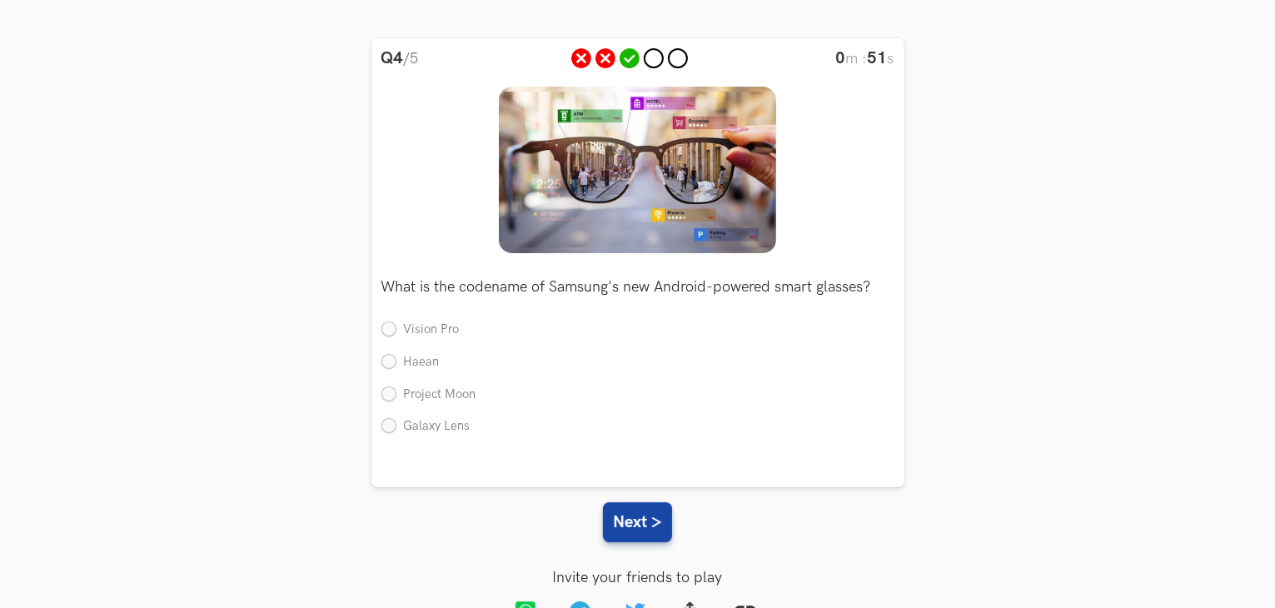
click at [583, 301] on div "What is the codename of Samsung's new Android-powered smart glasses? Single Vis…" at bounding box center [637, 351] width 513 height 197
click at [395, 336] on label "Vision Pro" at bounding box center [420, 329] width 78 height 17
click at [395, 336] on input "Vision Pro" at bounding box center [388, 330] width 15 height 15
radio input "true"
click at [397, 427] on label "Galaxy Lens" at bounding box center [425, 426] width 89 height 17
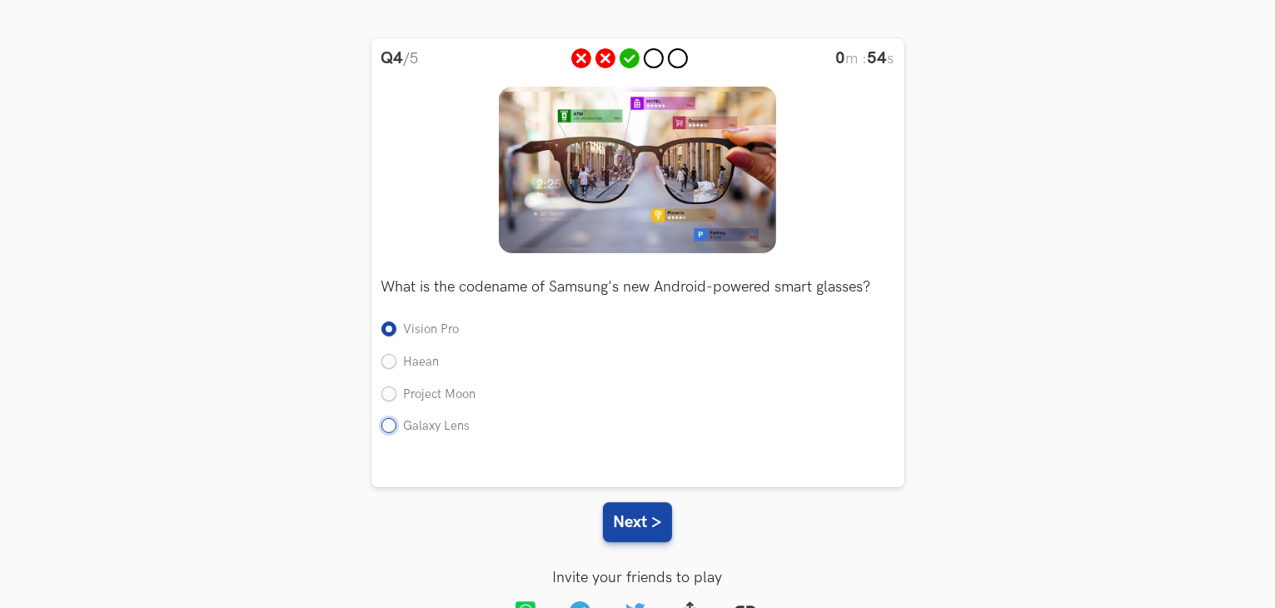
click at [396, 427] on input "Galaxy Lens" at bounding box center [388, 427] width 15 height 15
radio input "true"
click at [636, 520] on button "Next >" at bounding box center [637, 522] width 69 height 40
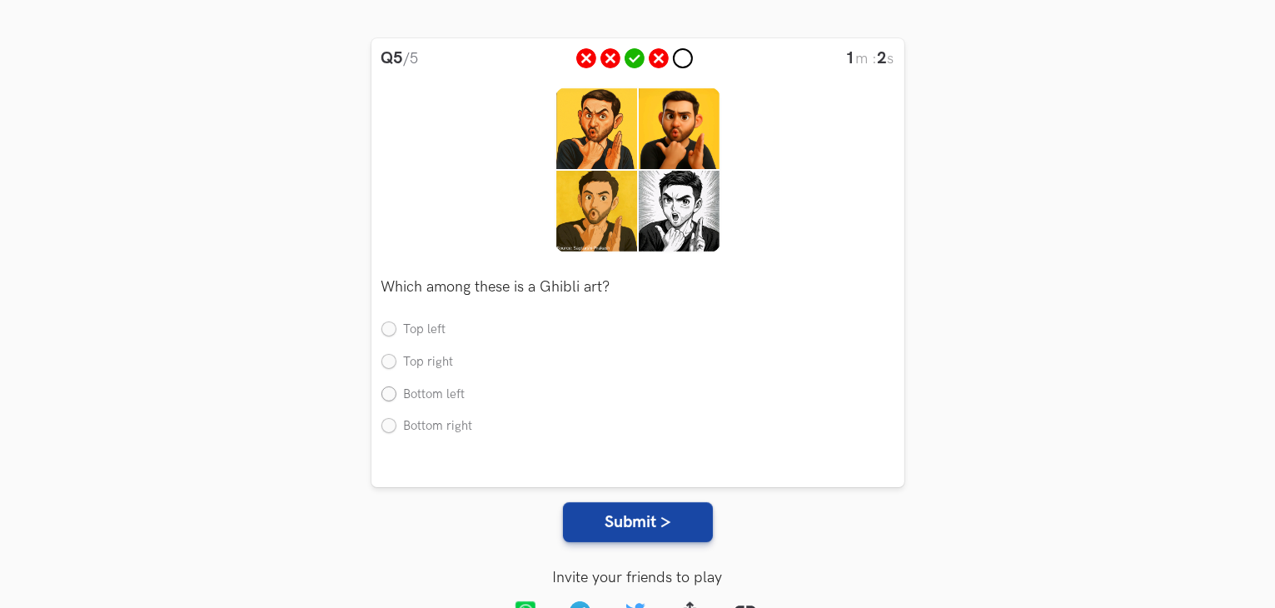
click at [411, 394] on label "Bottom left" at bounding box center [423, 394] width 84 height 17
click at [396, 394] on input "Bottom left" at bounding box center [388, 394] width 15 height 15
radio input "true"
click at [660, 524] on button "Submit >" at bounding box center [638, 522] width 150 height 40
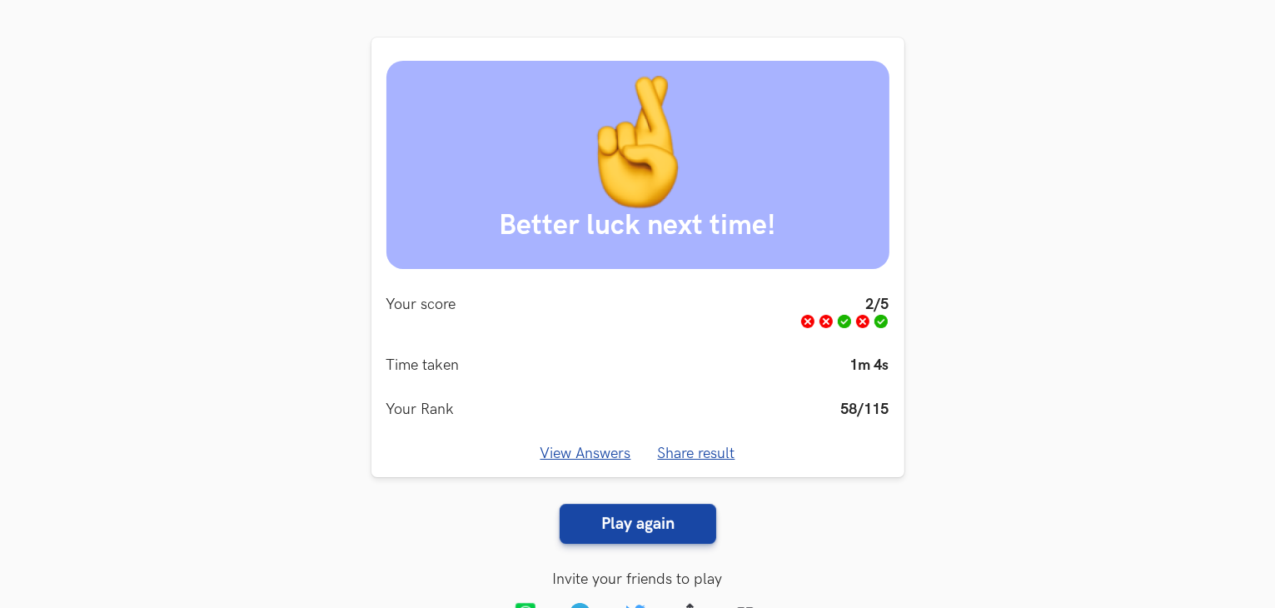
scroll to position [177, 0]
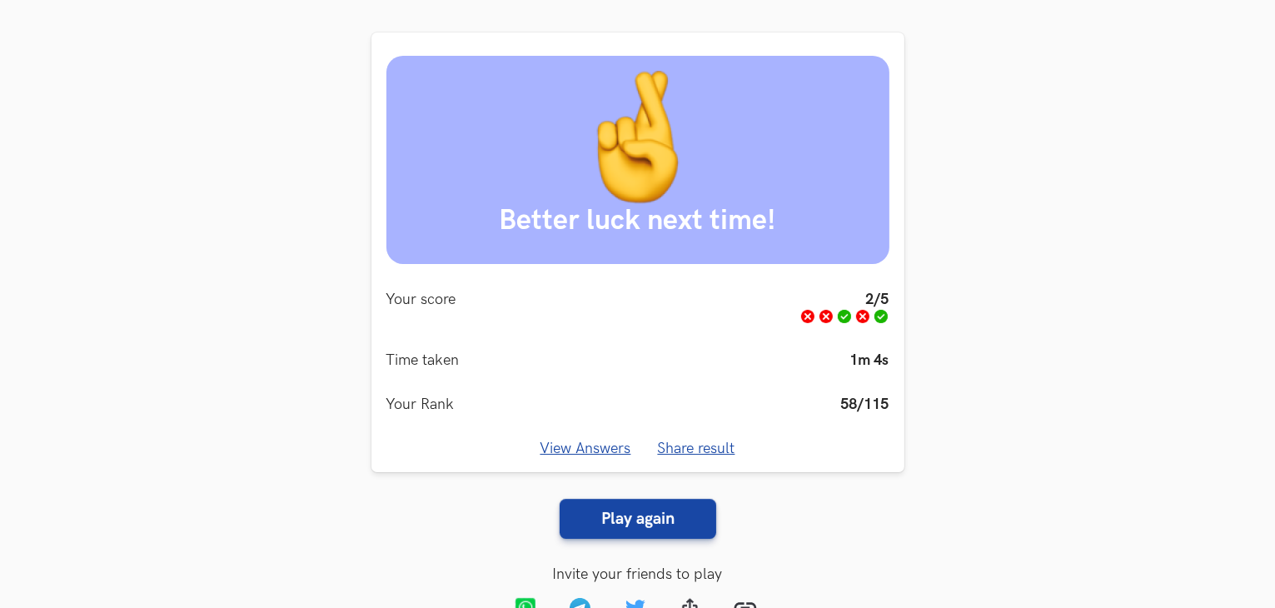
click at [606, 449] on link "View Answers" at bounding box center [585, 448] width 91 height 17
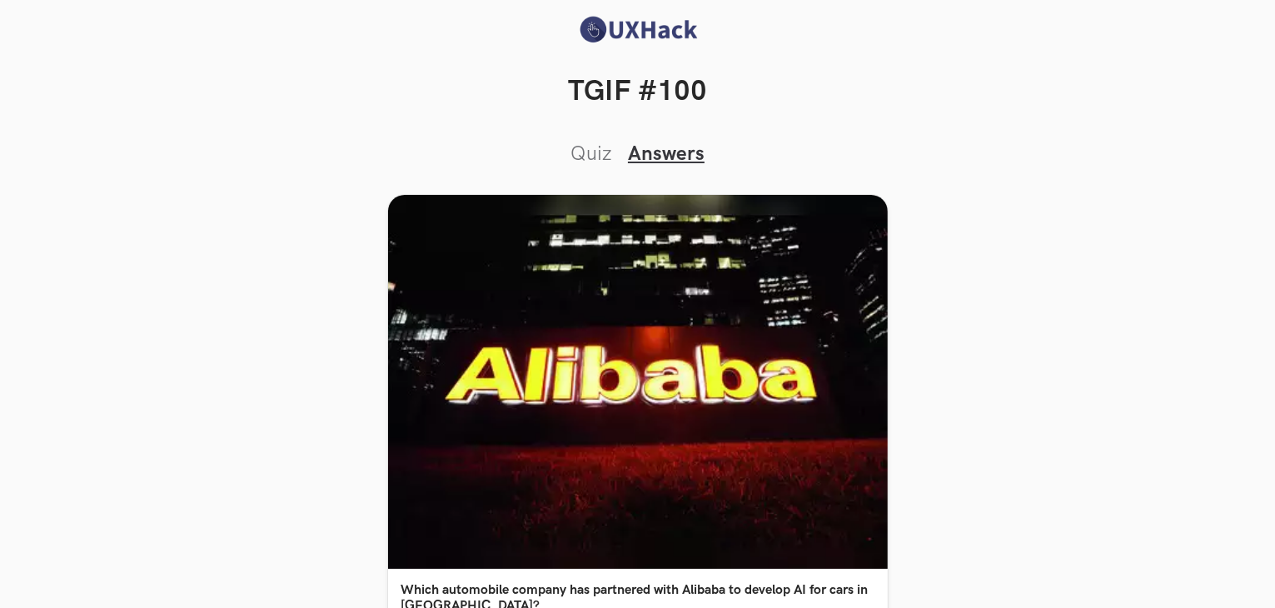
scroll to position [0, 0]
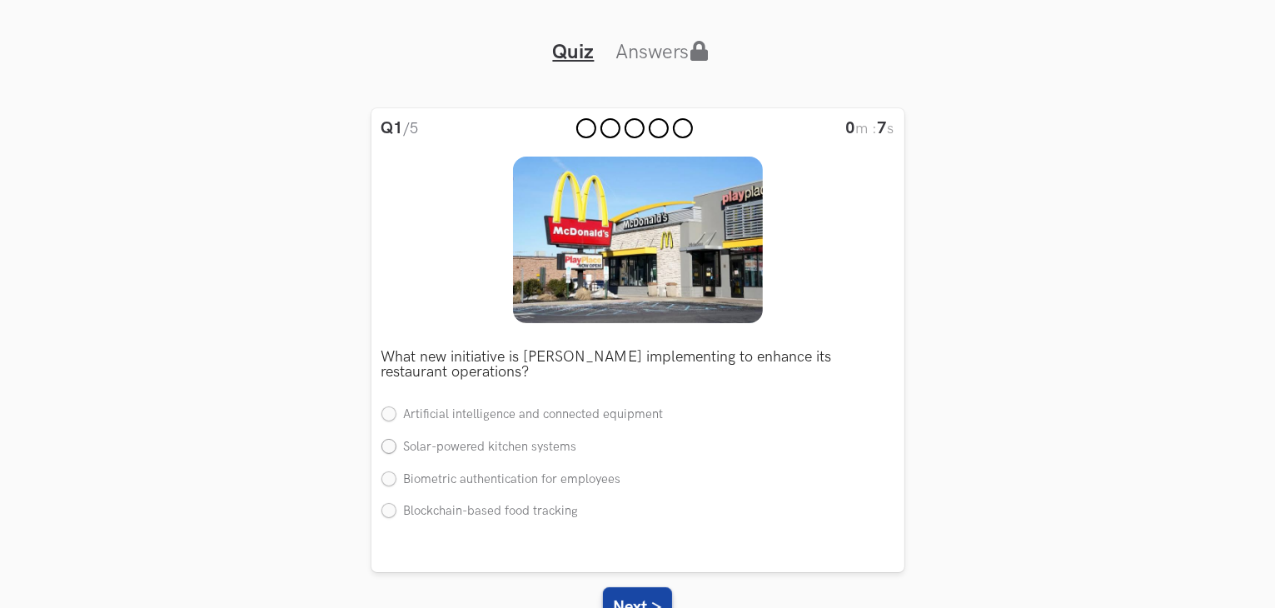
scroll to position [112, 0]
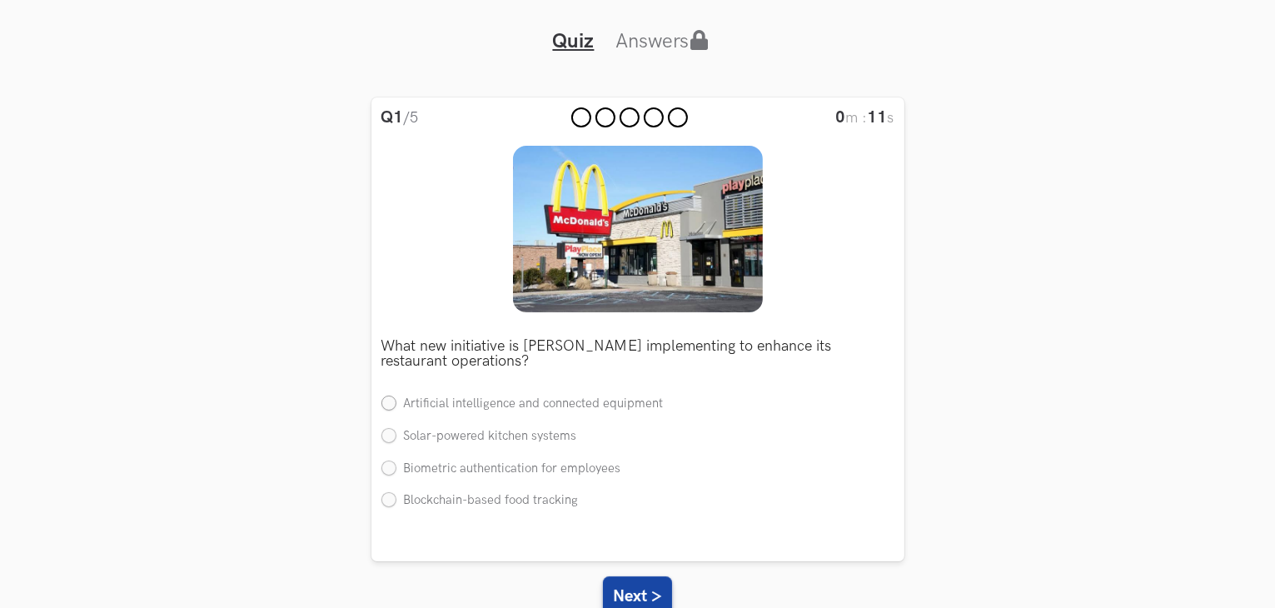
click at [503, 399] on label "Artificial intelligence and connected equipment" at bounding box center [522, 404] width 282 height 17
click at [396, 399] on input "Artificial intelligence and connected equipment" at bounding box center [388, 404] width 15 height 15
radio input "true"
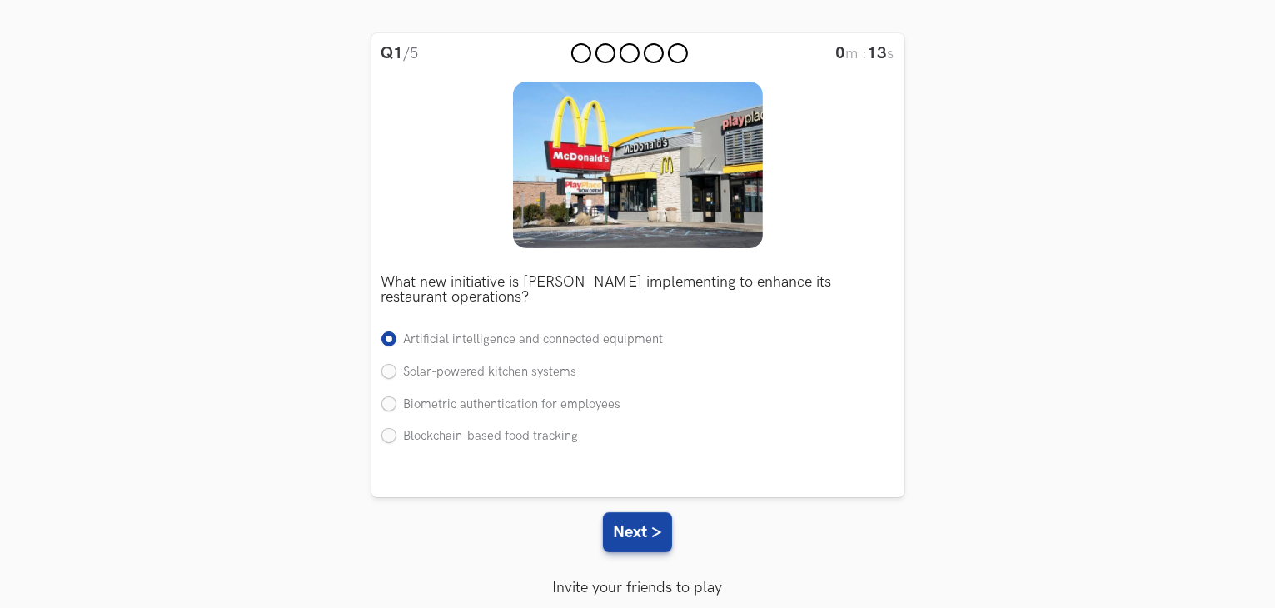
click at [673, 528] on div "Q1 /5 0 m : 13 s What new initiative is McDonald's implementing to enhance its …" at bounding box center [638, 341] width 1222 height 617
click at [653, 531] on button "Next >" at bounding box center [637, 532] width 69 height 40
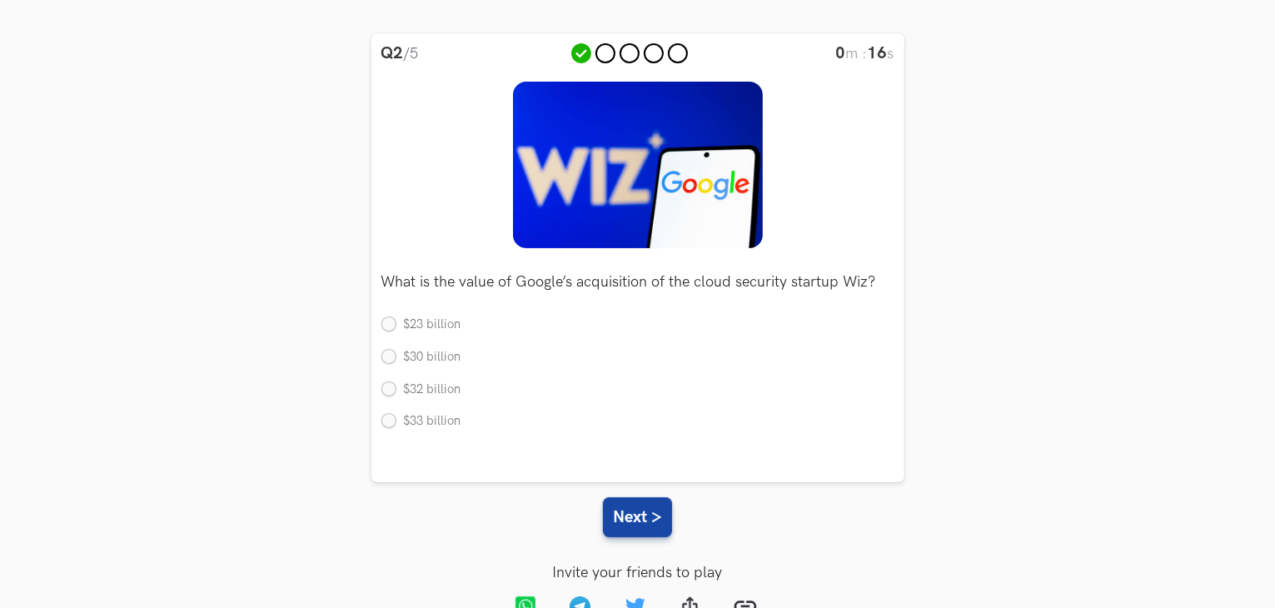
click at [521, 275] on p "What is the value of Google’s acquisition of the cloud security startup Wiz?" at bounding box center [637, 282] width 513 height 15
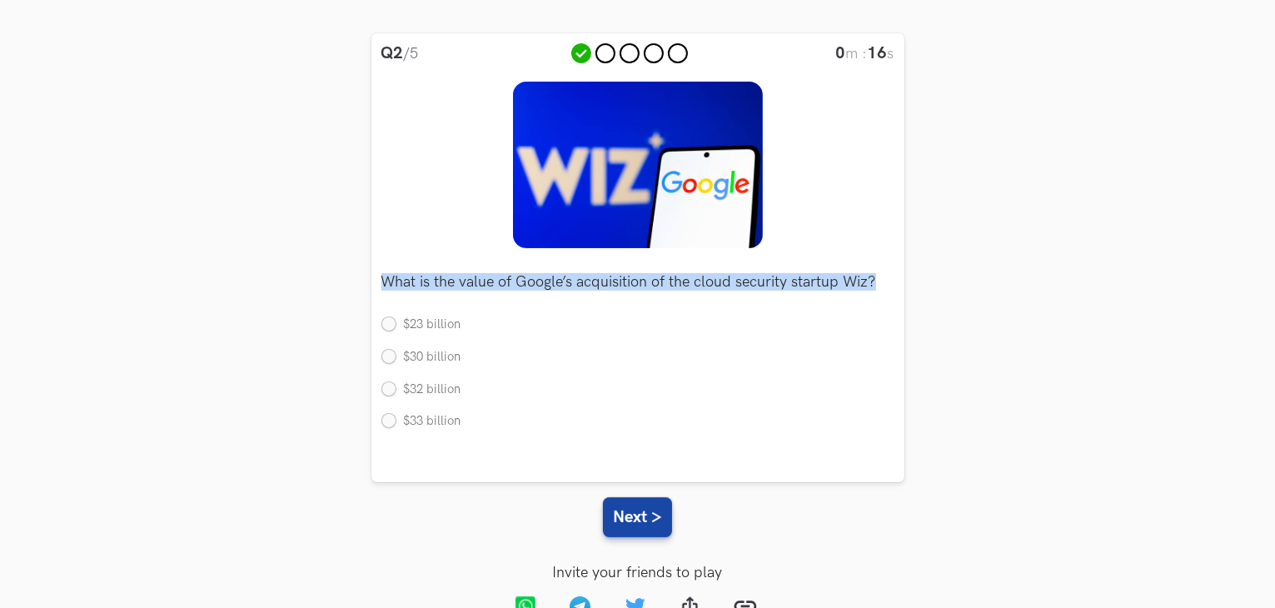
click at [521, 275] on p "What is the value of Google’s acquisition of the cloud security startup Wiz?" at bounding box center [637, 282] width 513 height 15
click at [561, 277] on p "What is the value of Google’s acquisition of the cloud security startup Wiz?" at bounding box center [637, 282] width 513 height 15
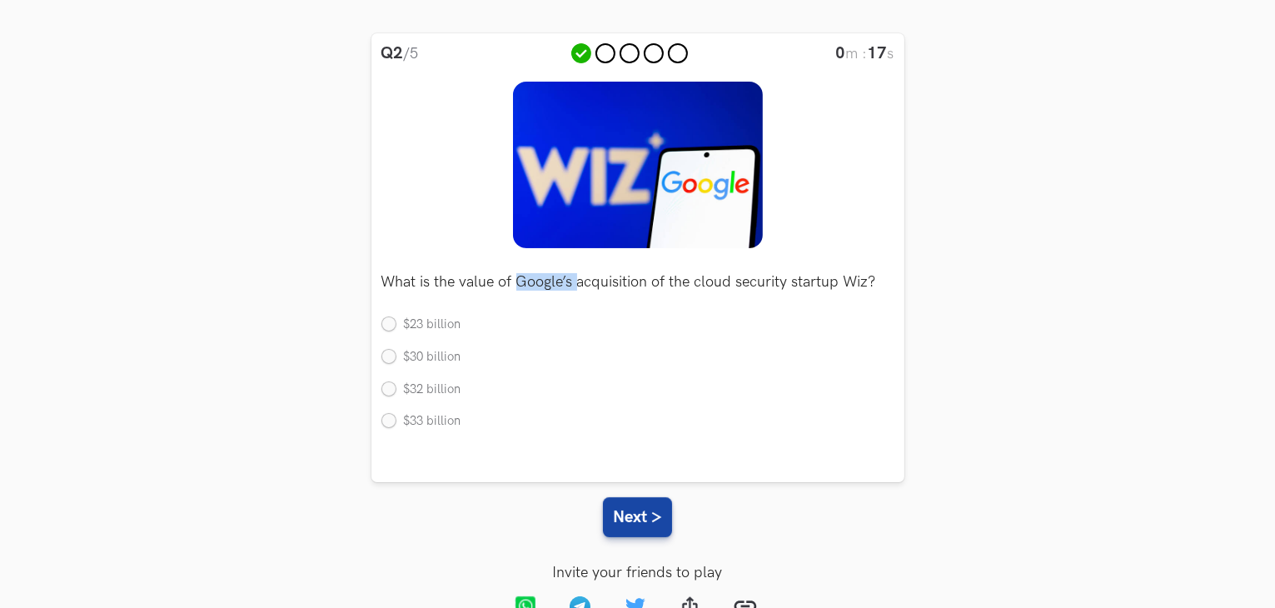
click at [561, 277] on p "What is the value of Google’s acquisition of the cloud security startup Wiz?" at bounding box center [637, 282] width 513 height 15
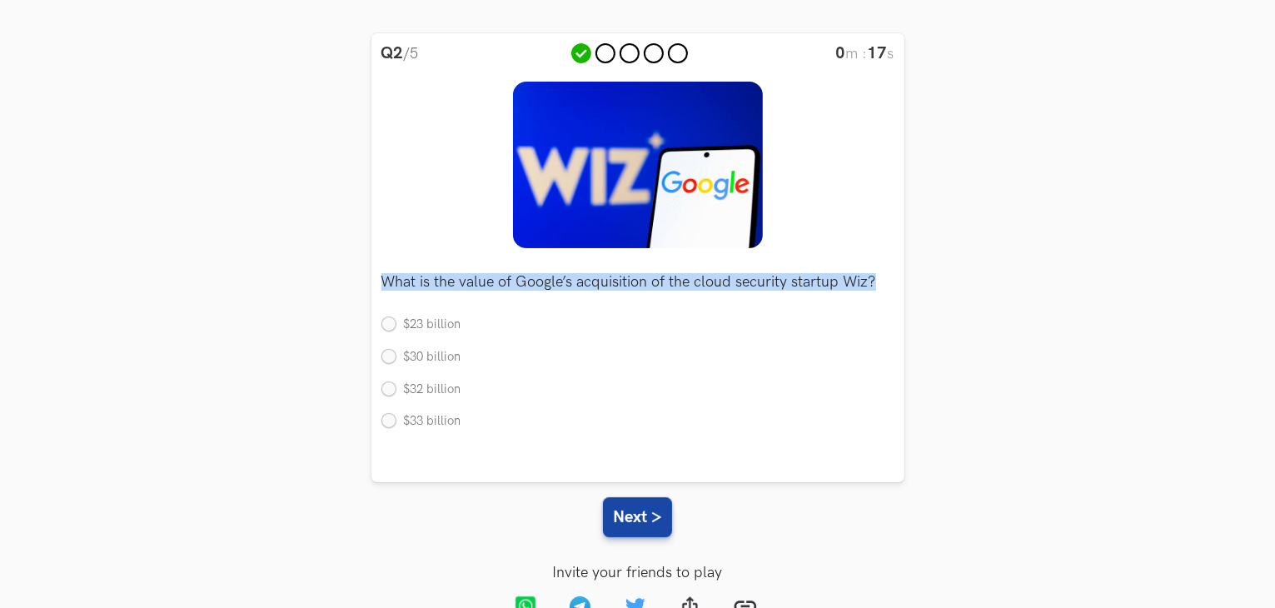
click at [561, 277] on p "What is the value of Google’s acquisition of the cloud security startup Wiz?" at bounding box center [637, 282] width 513 height 15
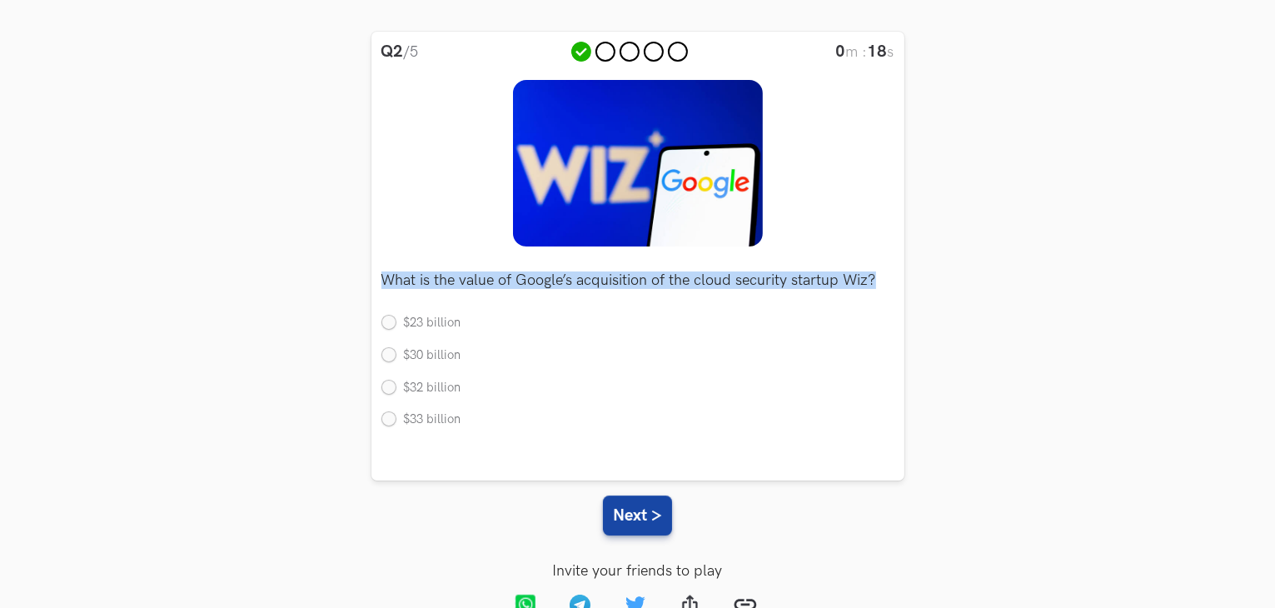
click at [561, 277] on p "What is the value of Google’s acquisition of the cloud security startup Wiz?" at bounding box center [637, 280] width 513 height 15
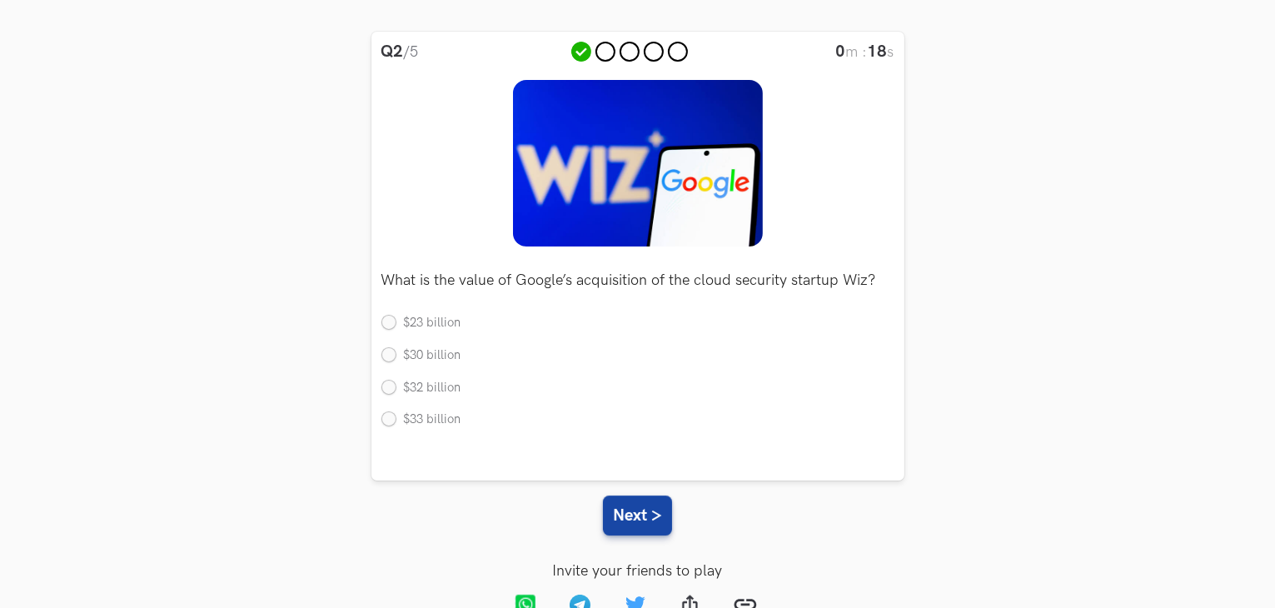
scroll to position [157, 0]
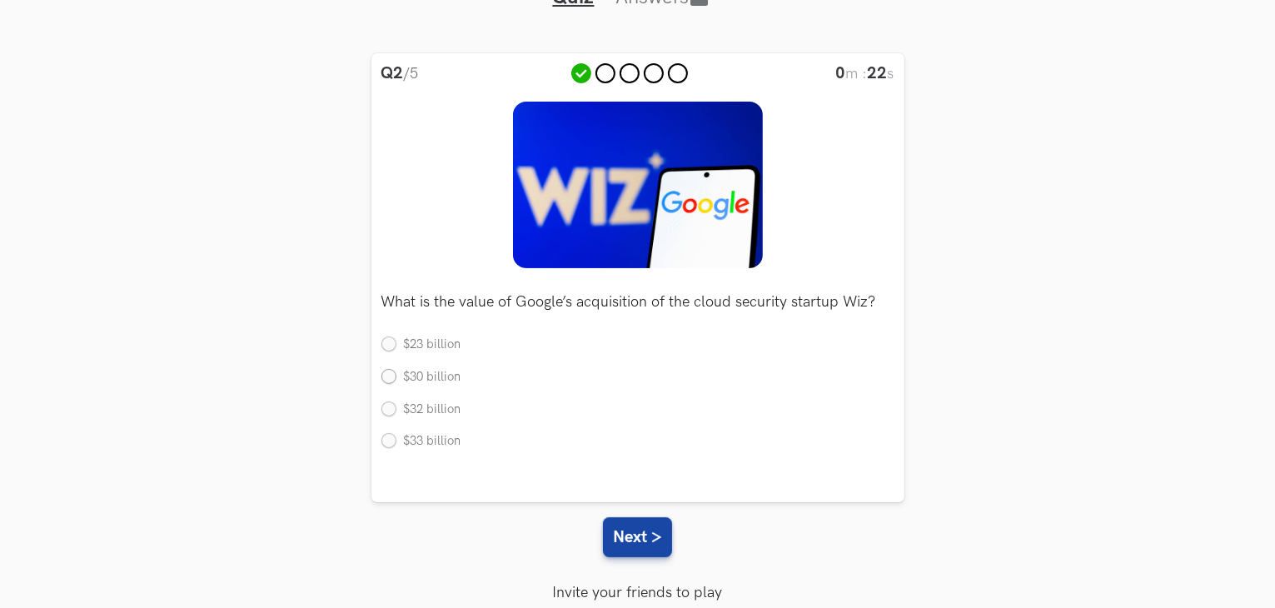
click at [442, 376] on label "$30 billion" at bounding box center [421, 377] width 80 height 17
click at [396, 376] on input "$30 billion" at bounding box center [388, 377] width 15 height 15
radio input "true"
click at [415, 444] on label "$33 billion" at bounding box center [421, 441] width 80 height 17
click at [396, 444] on input "$33 billion" at bounding box center [388, 442] width 15 height 15
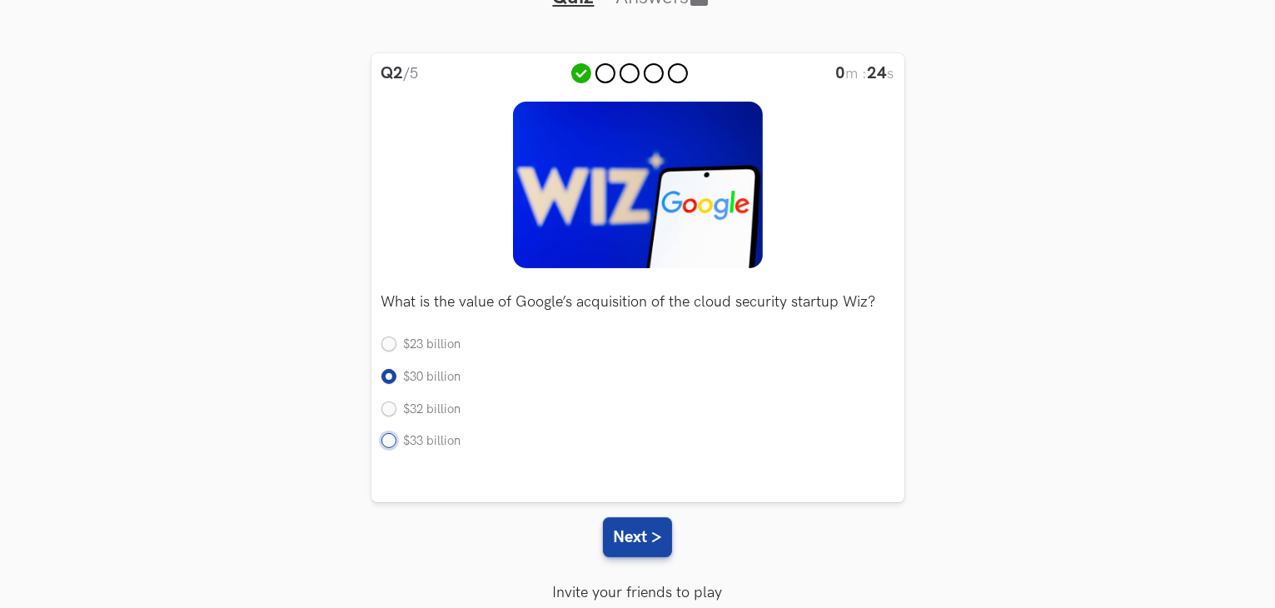
radio input "true"
click at [624, 525] on button "Next >" at bounding box center [637, 537] width 69 height 40
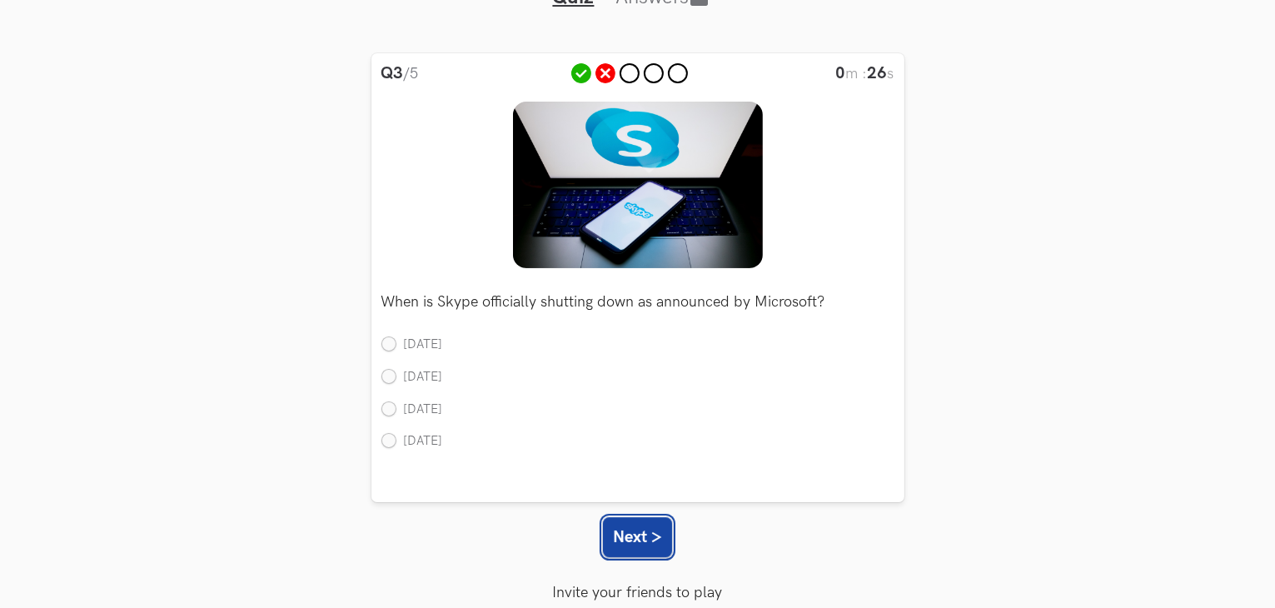
scroll to position [165, 0]
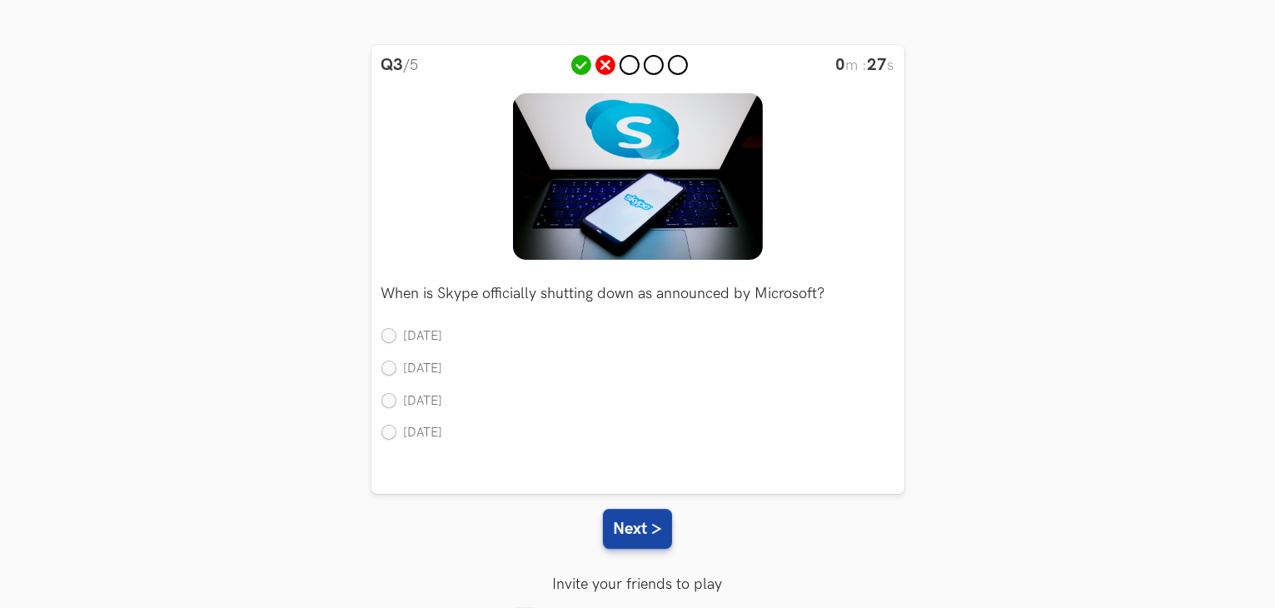
click at [485, 298] on p "When is Skype officially shutting down as announced by Microsoft?" at bounding box center [637, 293] width 513 height 15
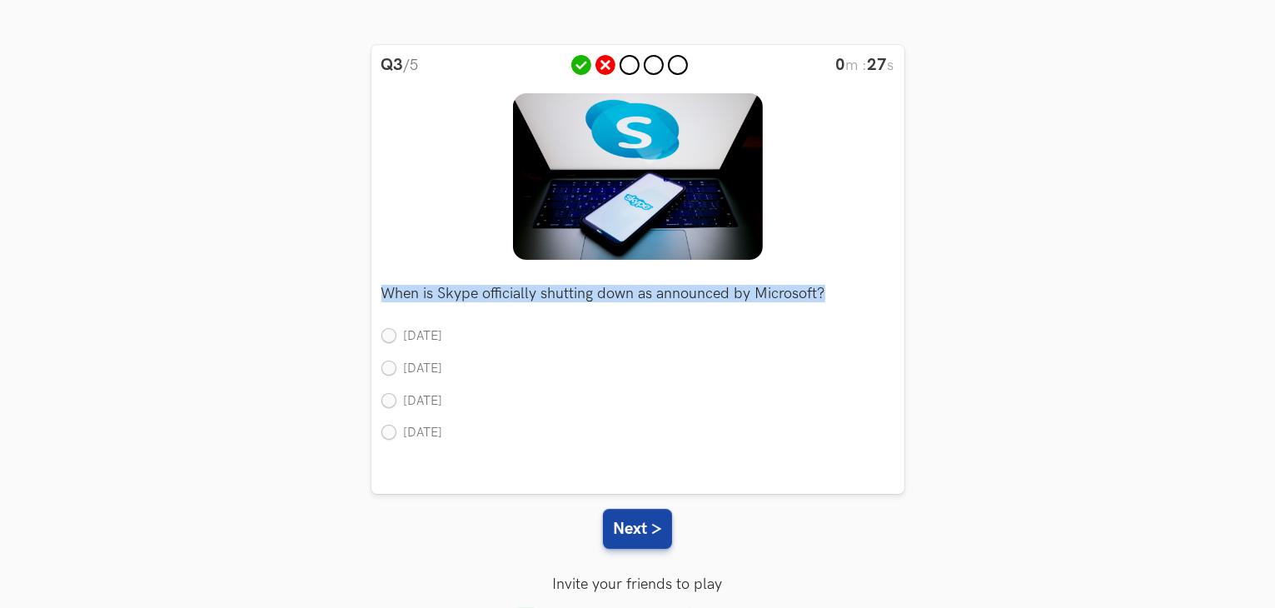
click at [485, 298] on p "When is Skype officially shutting down as announced by Microsoft?" at bounding box center [637, 293] width 513 height 15
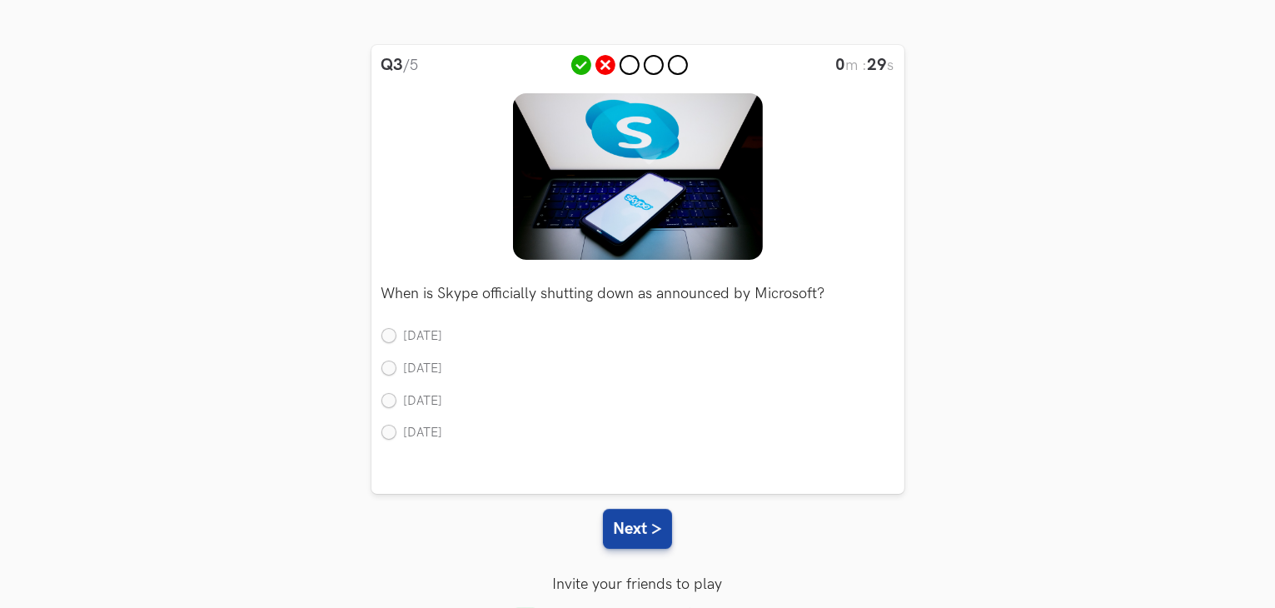
click at [593, 321] on div "When is Skype officially shutting down as announced by Microsoft? Single May 5,…" at bounding box center [637, 358] width 513 height 197
click at [440, 371] on label "March 15, 2025" at bounding box center [412, 369] width 62 height 17
click at [396, 371] on input "March 15, 2025" at bounding box center [388, 368] width 15 height 15
radio input "true"
click at [424, 331] on label "May 5, 2025" at bounding box center [412, 336] width 62 height 17
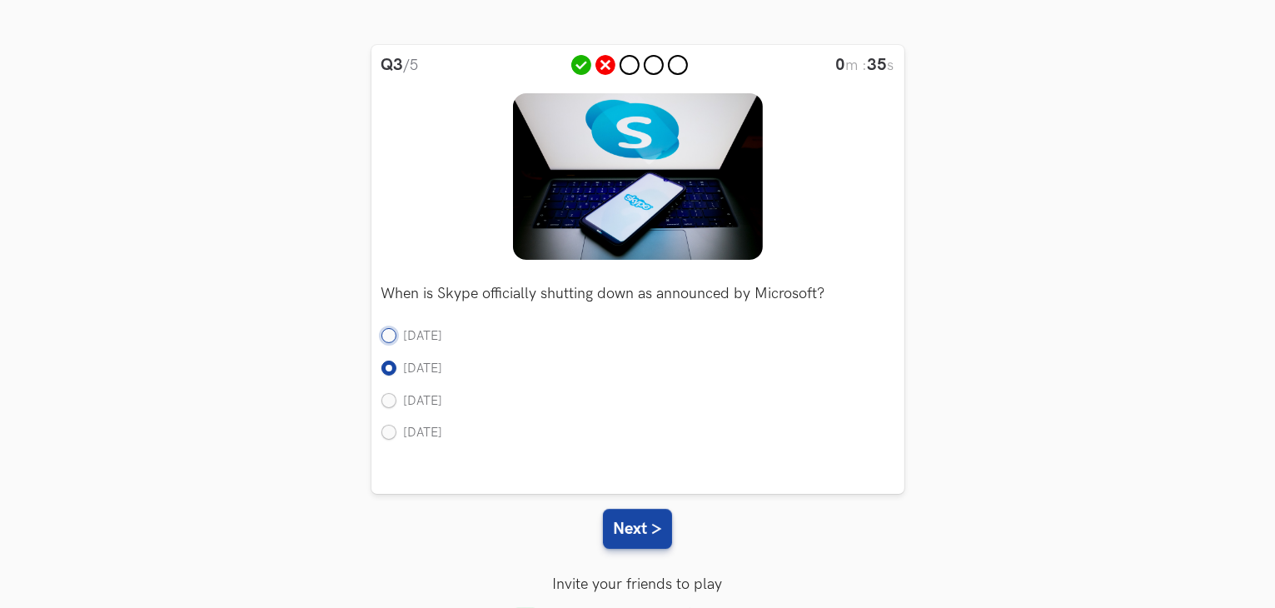
click at [396, 331] on input "May 5, 2025" at bounding box center [388, 337] width 15 height 15
radio input "true"
click at [665, 533] on button "Next >" at bounding box center [637, 529] width 69 height 40
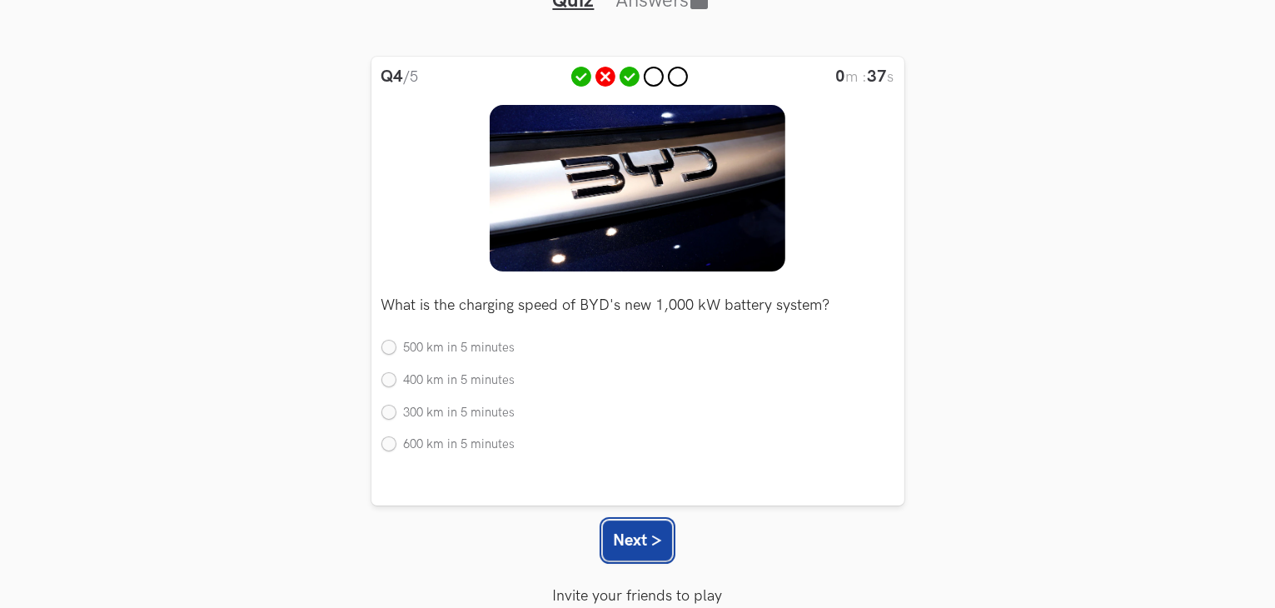
scroll to position [152, 0]
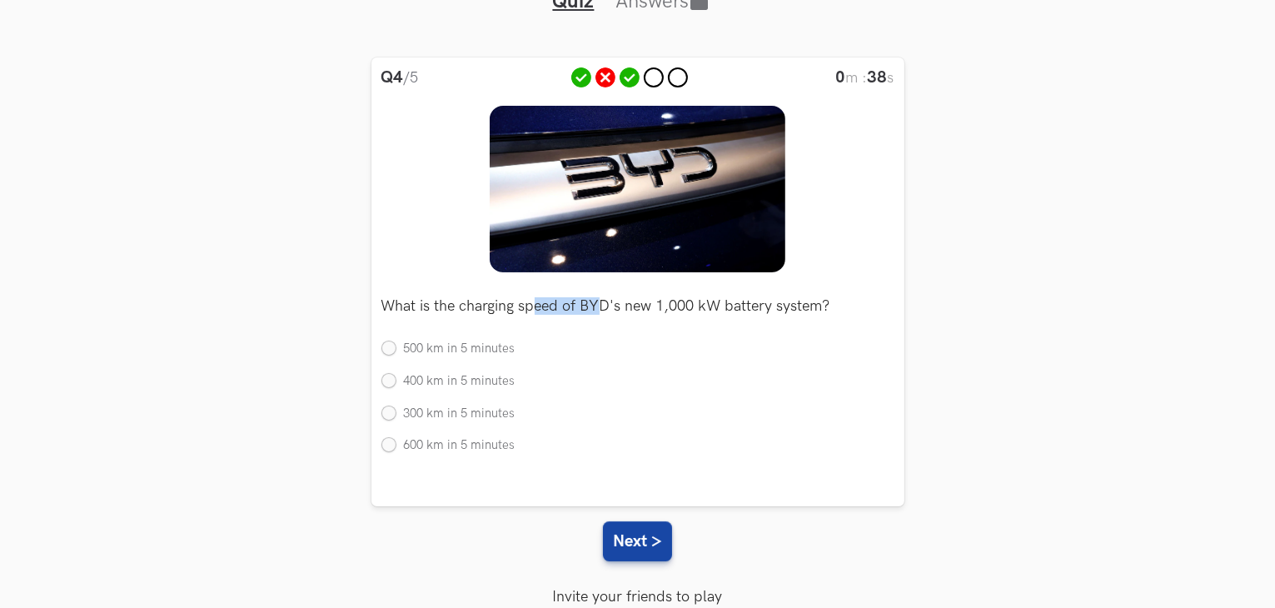
drag, startPoint x: 596, startPoint y: 310, endPoint x: 514, endPoint y: 301, distance: 82.9
click at [514, 301] on p "What is the charging speed of BYD's new 1,000 kW battery system?" at bounding box center [637, 306] width 513 height 15
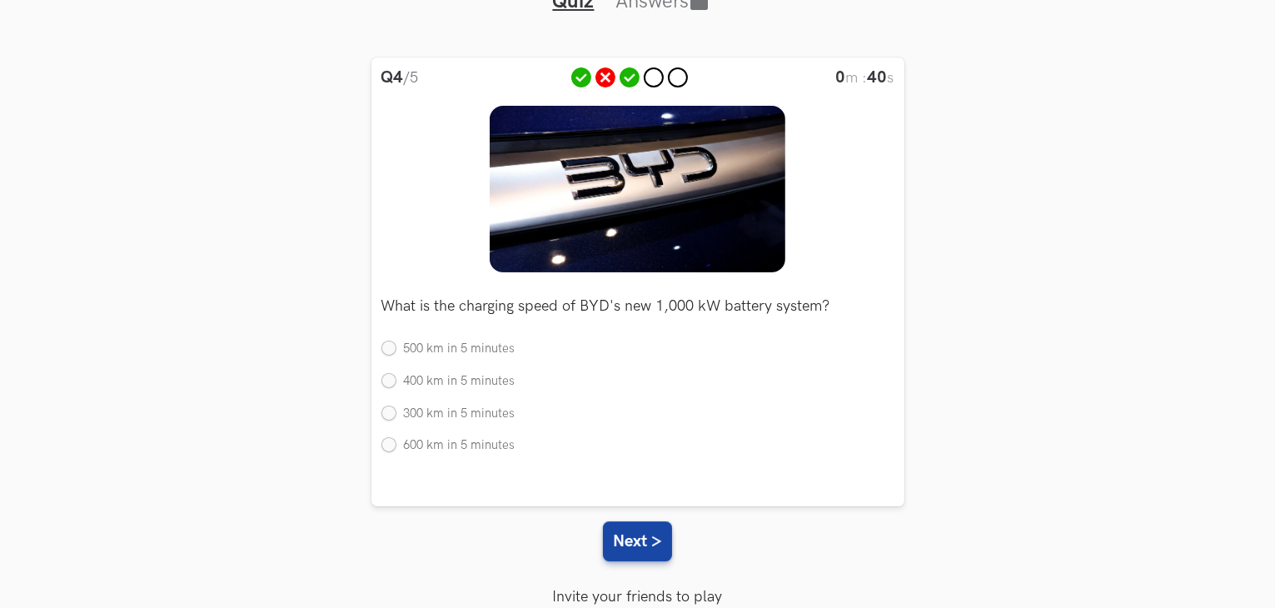
click at [536, 345] on li "500 km in 5 minutes" at bounding box center [637, 349] width 513 height 17
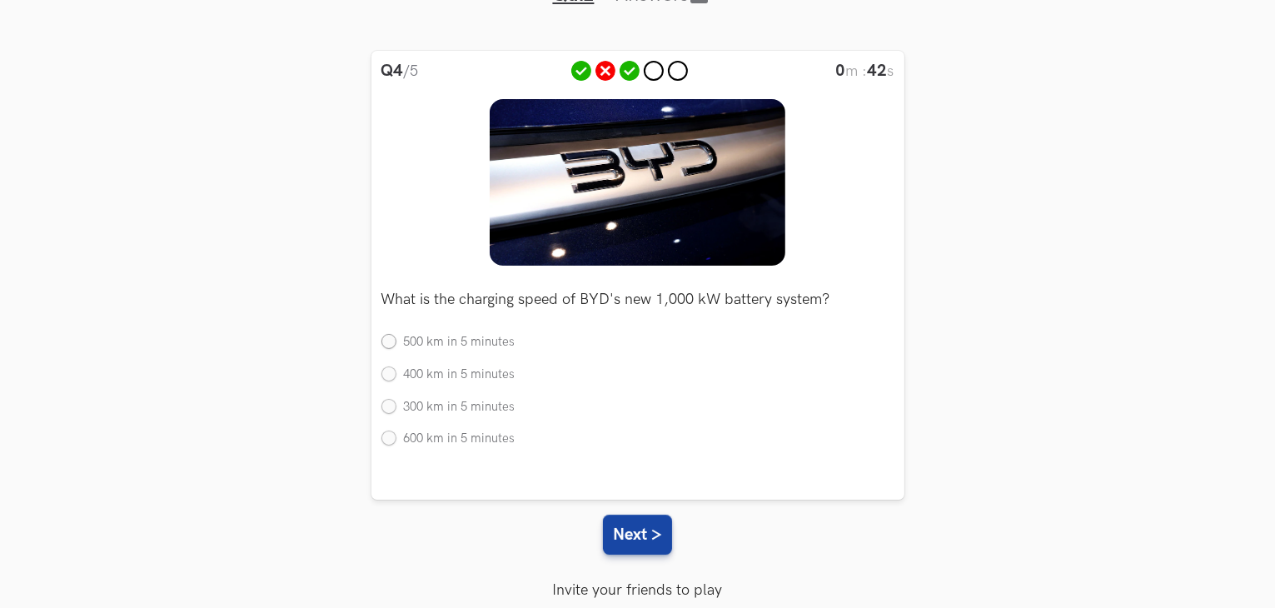
click at [491, 344] on label "500 km in 5 minutes" at bounding box center [448, 342] width 134 height 17
click at [396, 344] on input "500 km in 5 minutes" at bounding box center [388, 343] width 15 height 15
radio input "true"
click at [632, 530] on button "Next >" at bounding box center [637, 535] width 69 height 40
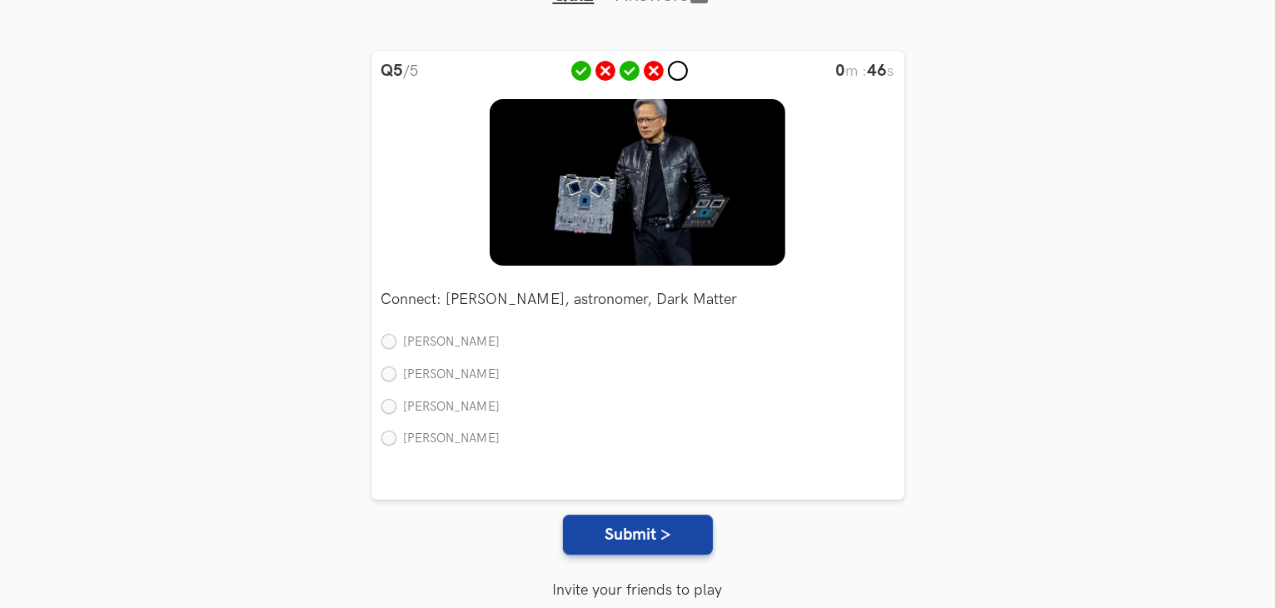
click at [515, 306] on p "Connect: Nvidia, astronomer, Dark Matter" at bounding box center [637, 299] width 513 height 15
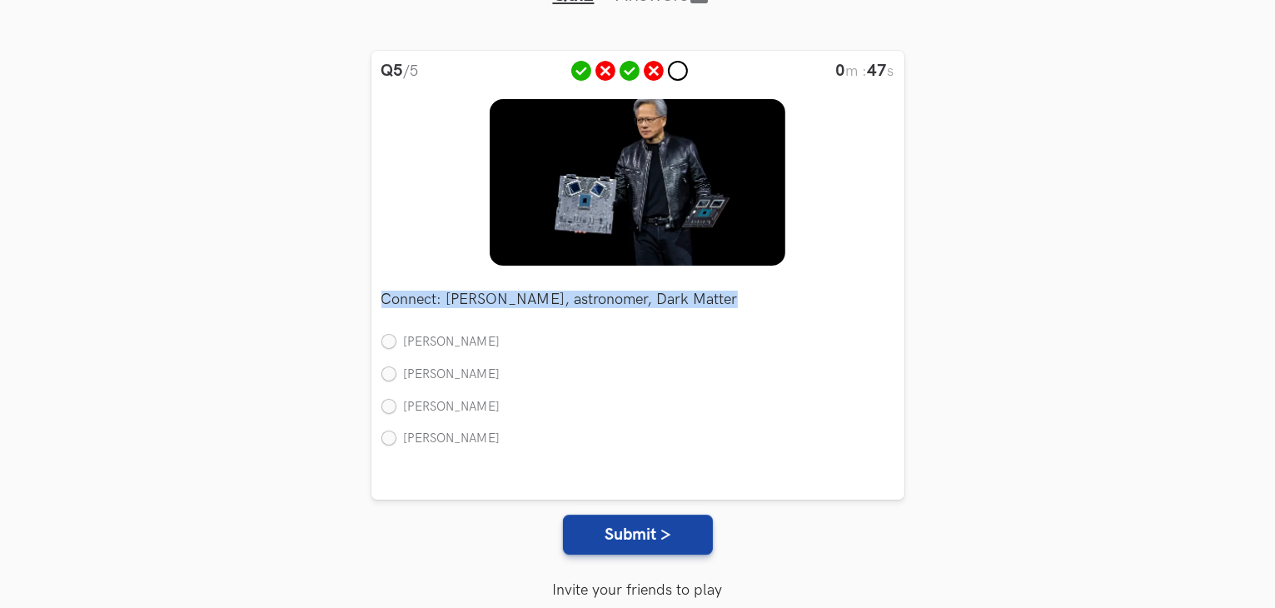
drag, startPoint x: 515, startPoint y: 306, endPoint x: 630, endPoint y: 313, distance: 115.1
click at [630, 313] on div "Connect: Nvidia, astronomer, Dark Matter Single Jocelyn Bell Burnell Edwin Hubb…" at bounding box center [637, 364] width 513 height 197
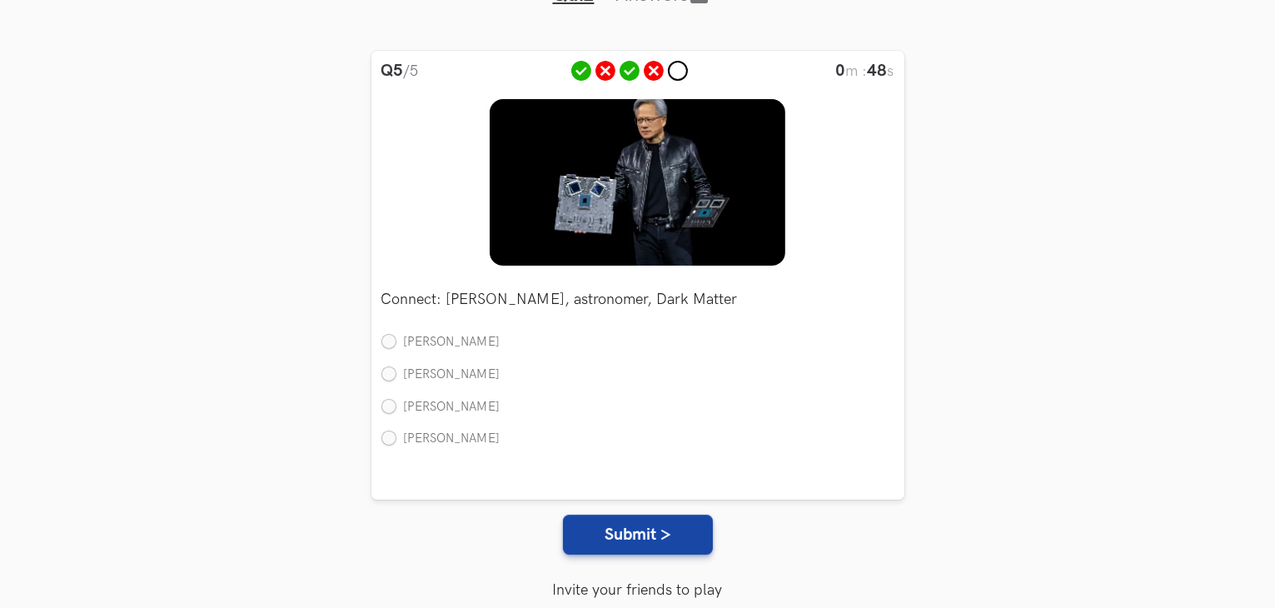
drag, startPoint x: 630, startPoint y: 313, endPoint x: 473, endPoint y: 316, distance: 157.4
click at [473, 316] on div "Connect: Nvidia, astronomer, Dark Matter Single Jocelyn Bell Burnell Edwin Hubb…" at bounding box center [637, 364] width 513 height 197
drag, startPoint x: 443, startPoint y: 298, endPoint x: 697, endPoint y: 308, distance: 254.2
click at [697, 308] on div "Connect: Nvidia, astronomer, Dark Matter Single Jocelyn Bell Burnell Edwin Hubb…" at bounding box center [637, 364] width 513 height 197
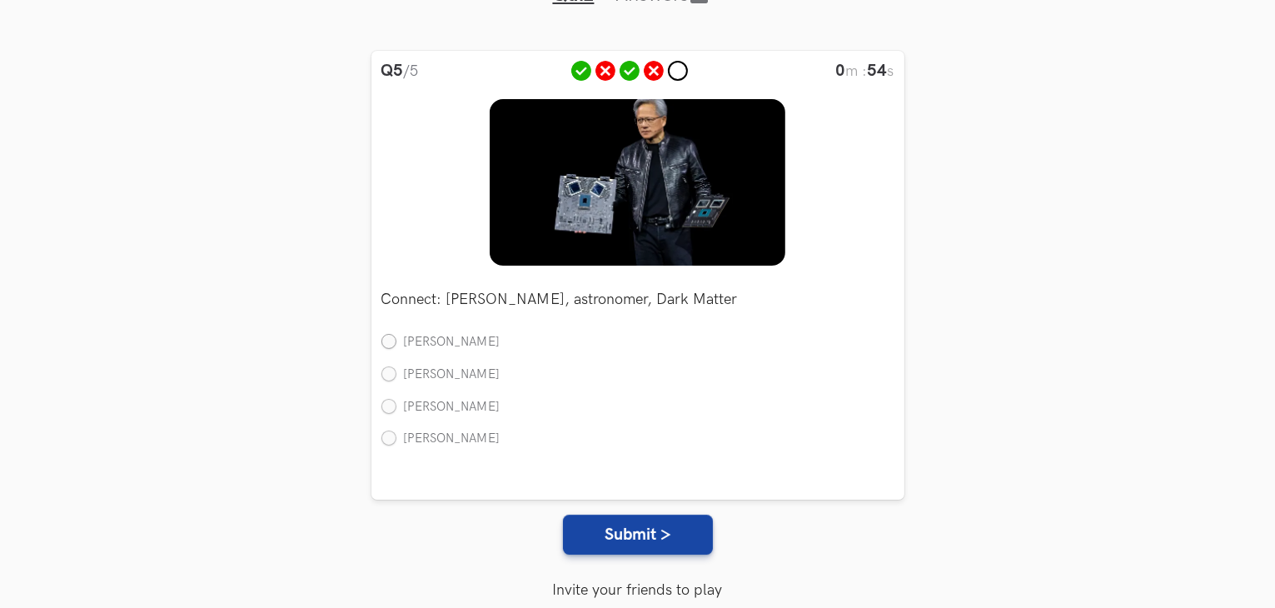
click at [450, 343] on label "Jocelyn Bell Burnell" at bounding box center [440, 342] width 119 height 17
click at [396, 343] on input "Jocelyn Bell Burnell" at bounding box center [388, 343] width 15 height 15
radio input "true"
click at [433, 373] on label "Edwin Hubble" at bounding box center [440, 374] width 119 height 17
click at [396, 373] on input "Edwin Hubble" at bounding box center [388, 374] width 15 height 15
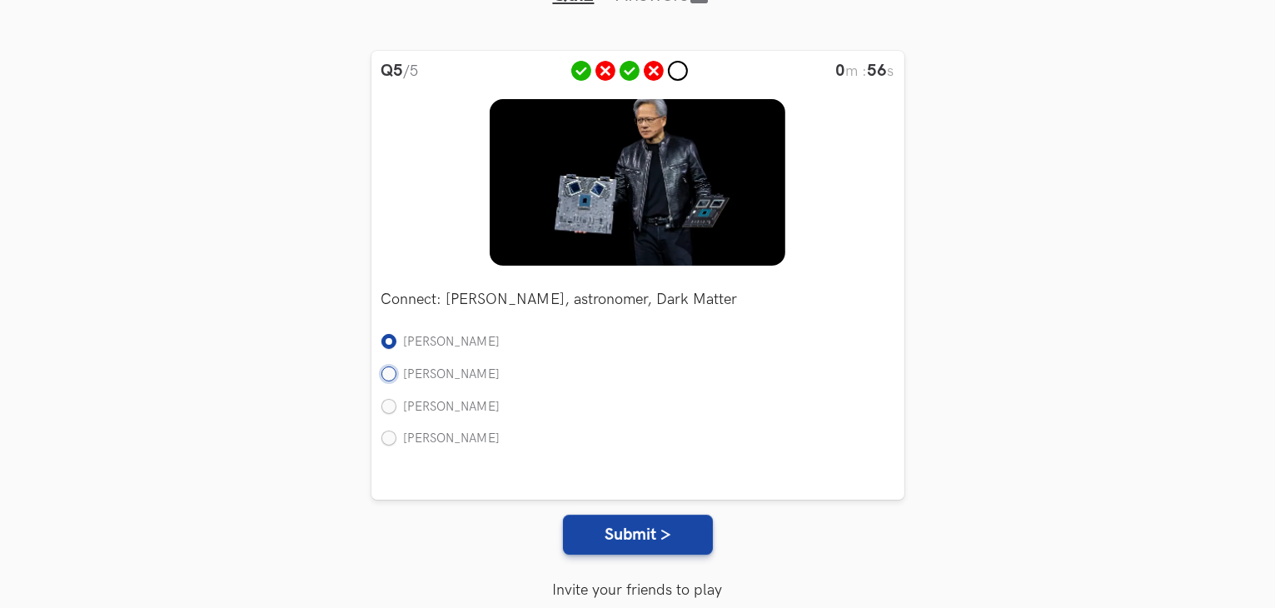
radio input "true"
click at [437, 410] on label "Fritz Zwicky" at bounding box center [440, 407] width 119 height 17
click at [396, 410] on input "Fritz Zwicky" at bounding box center [388, 407] width 15 height 15
radio input "true"
click at [421, 444] on label "Vera Rubin" at bounding box center [440, 439] width 119 height 17
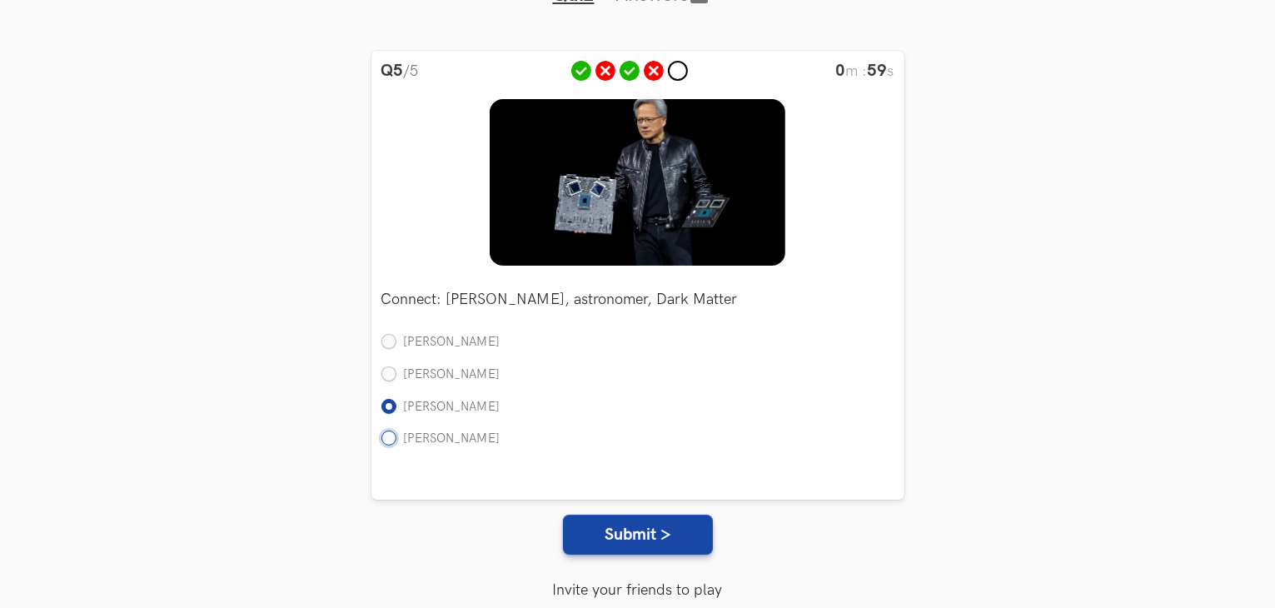
click at [396, 444] on input "Vera Rubin" at bounding box center [388, 439] width 15 height 15
radio input "true"
click at [668, 528] on button "Submit >" at bounding box center [638, 535] width 150 height 40
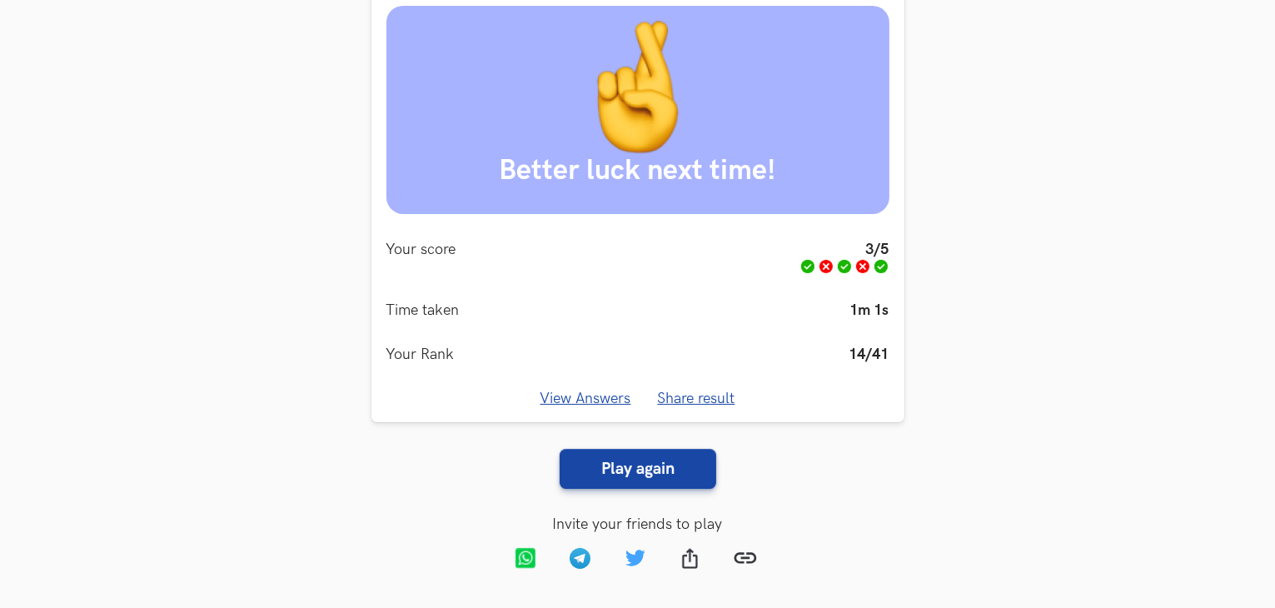
scroll to position [231, 0]
click at [561, 392] on link "View Answers" at bounding box center [585, 398] width 91 height 17
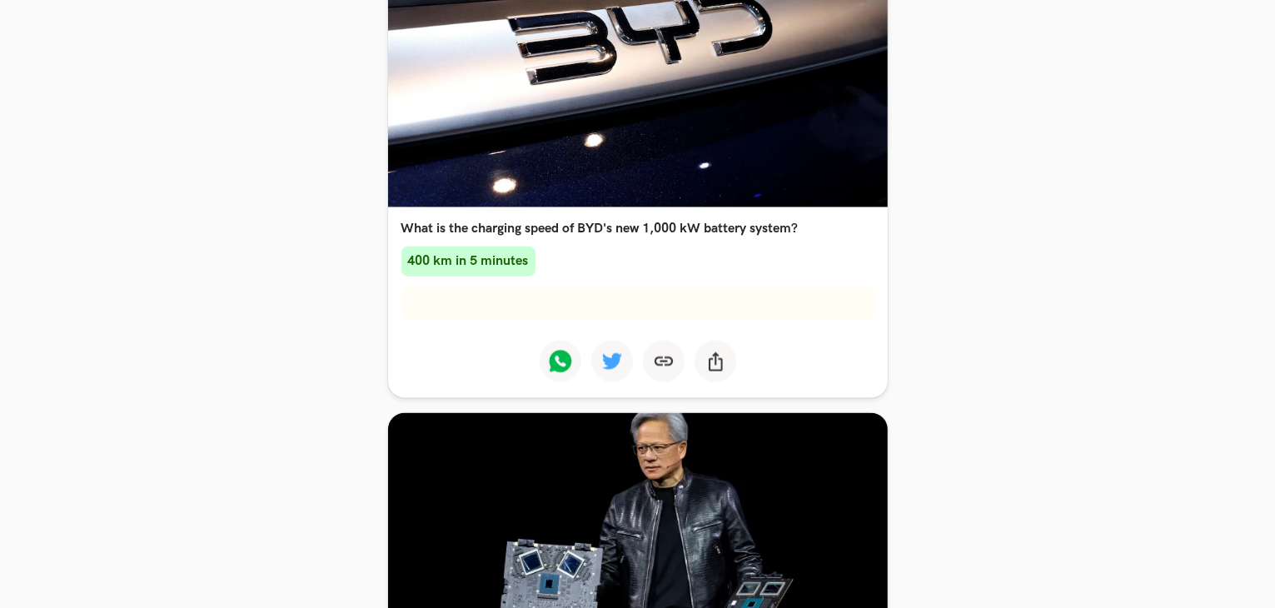
scroll to position [1897, 0]
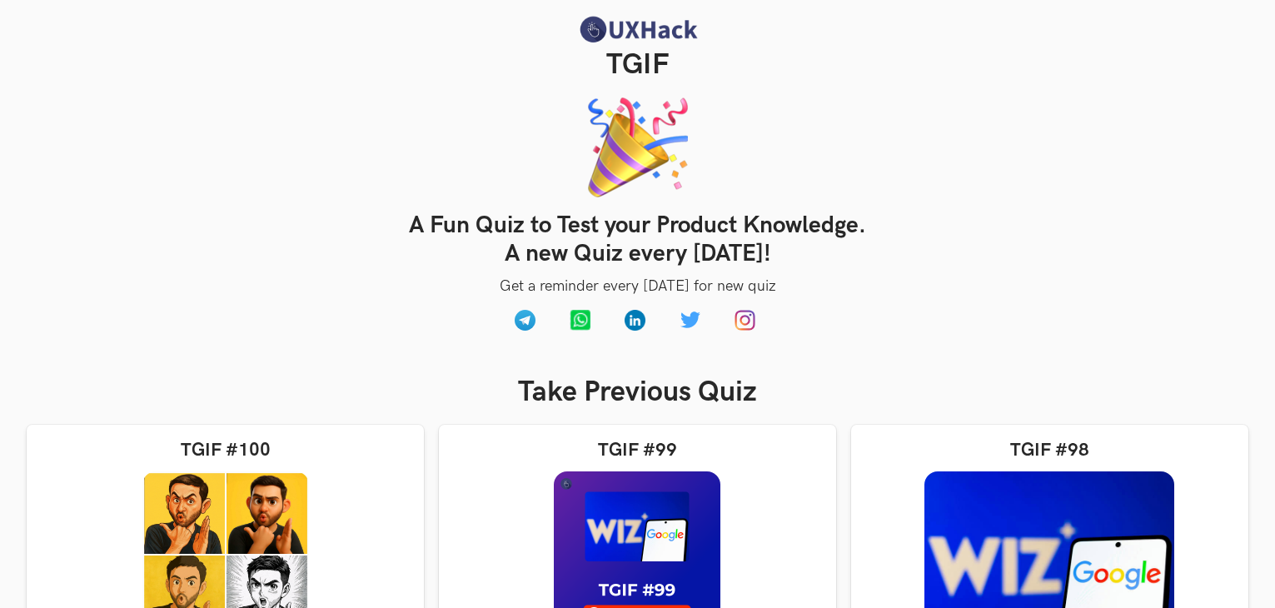
scroll to position [311, 0]
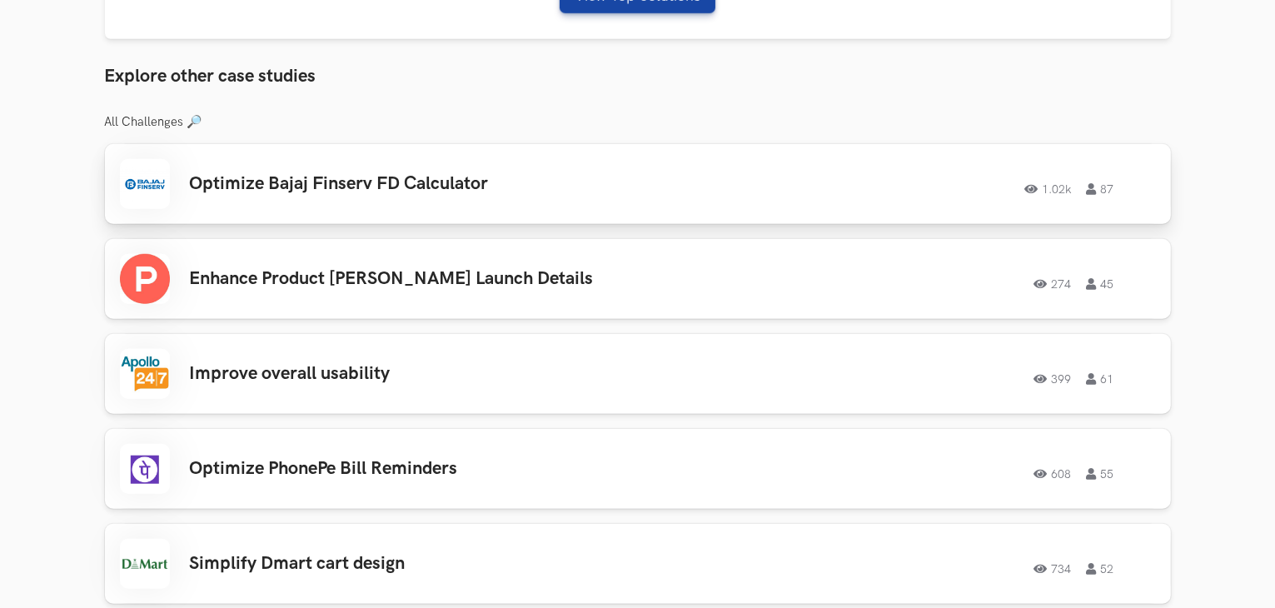
scroll to position [1416, 0]
